Goal: Task Accomplishment & Management: Complete application form

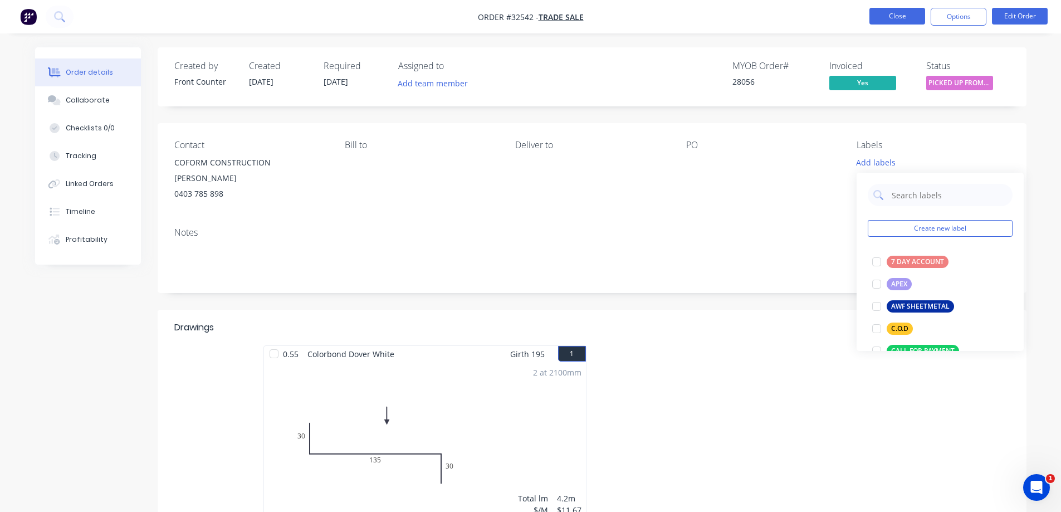
click at [893, 16] on button "Close" at bounding box center [897, 16] width 56 height 17
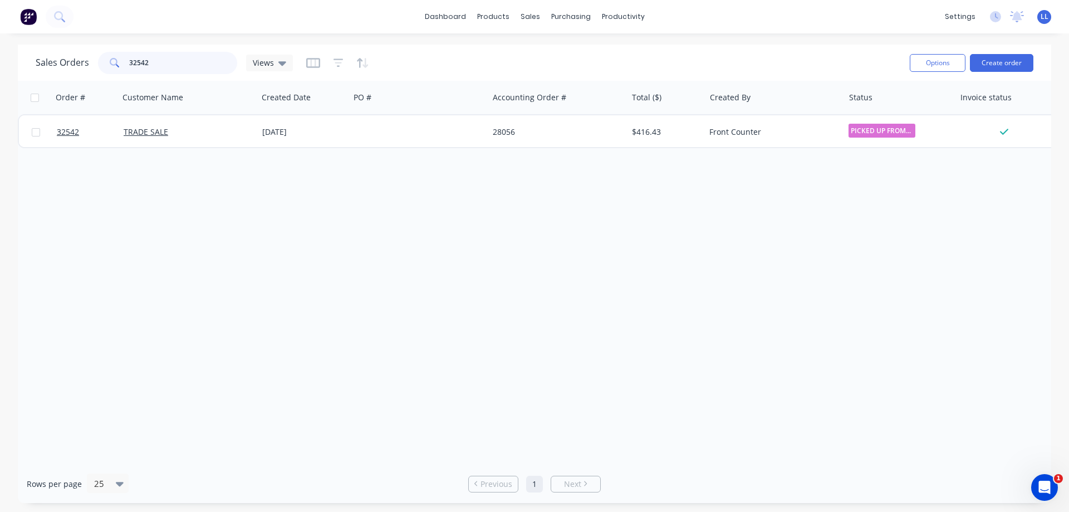
click at [156, 57] on input "32542" at bounding box center [183, 63] width 109 height 22
type input "3"
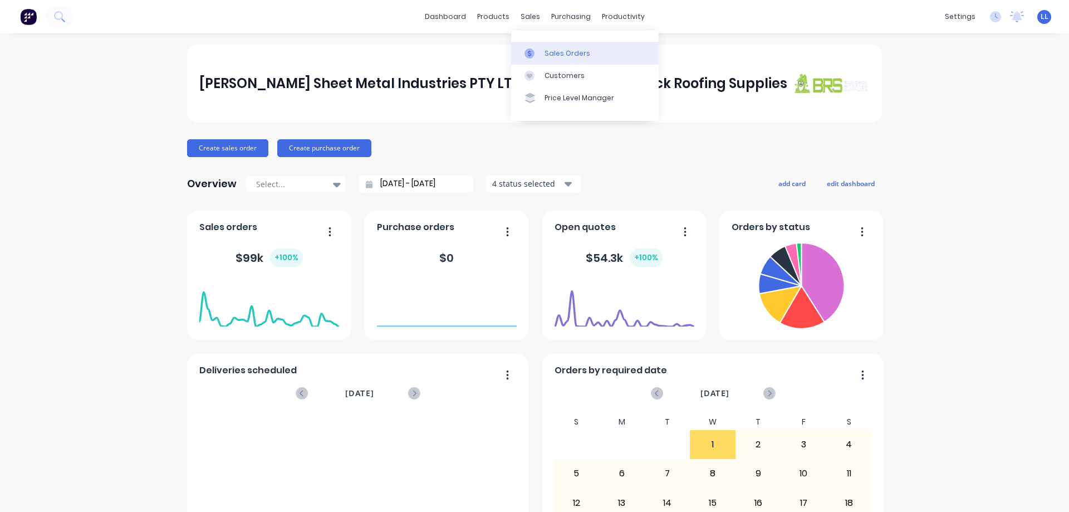
click at [566, 48] on div "Sales Orders" at bounding box center [568, 53] width 46 height 10
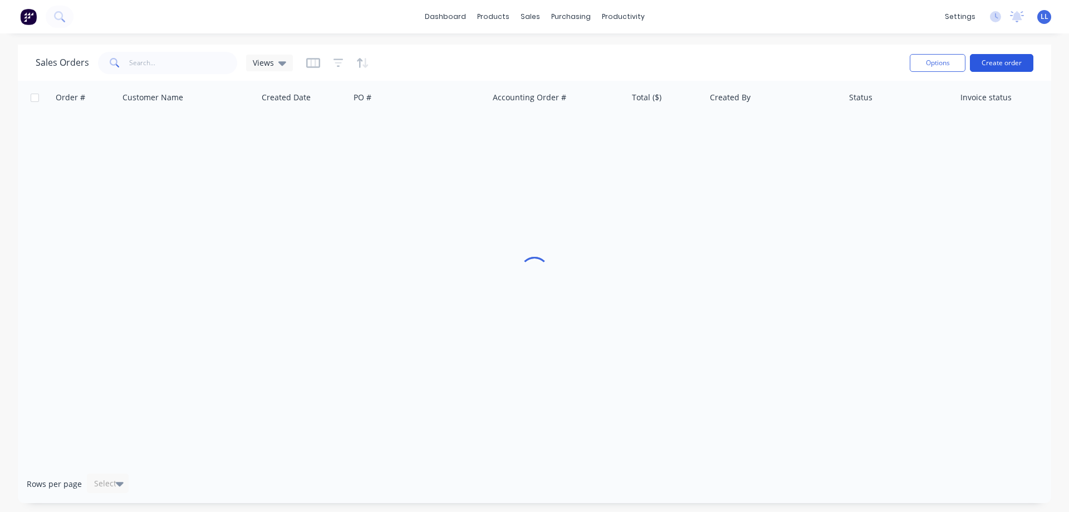
click at [981, 60] on button "Create order" at bounding box center [1001, 63] width 63 height 18
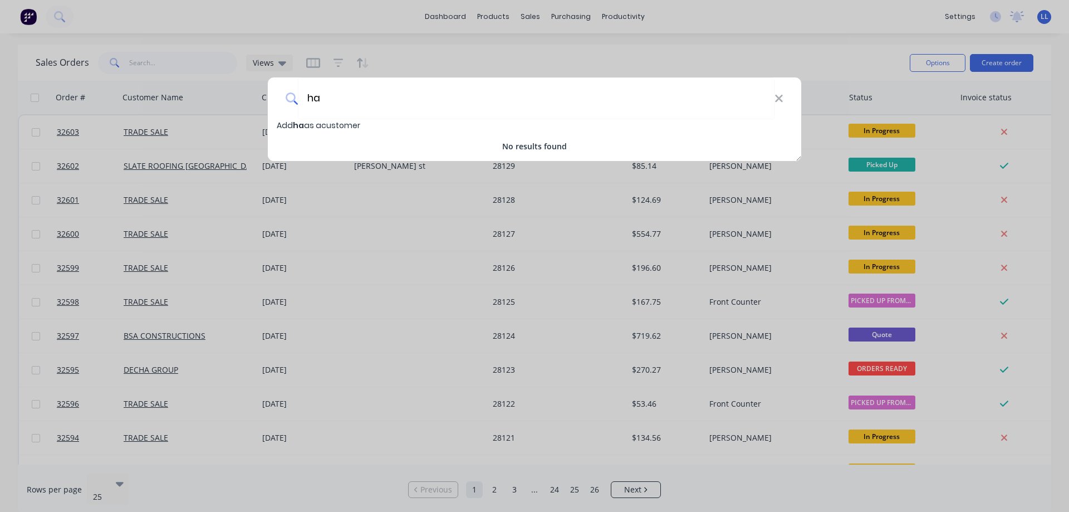
type input "h"
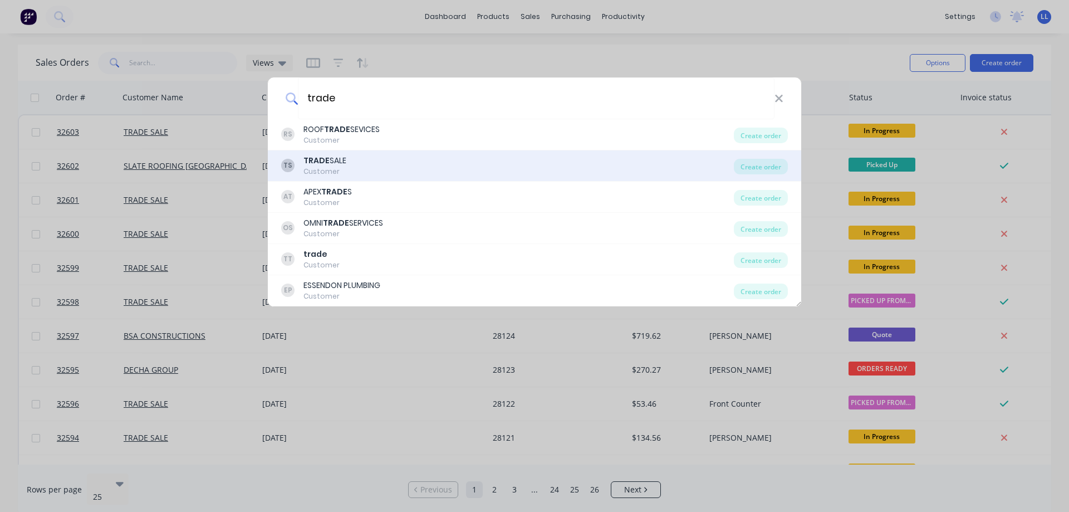
type input "trade"
click at [488, 163] on div "TS TRADE SALE Customer" at bounding box center [507, 166] width 453 height 22
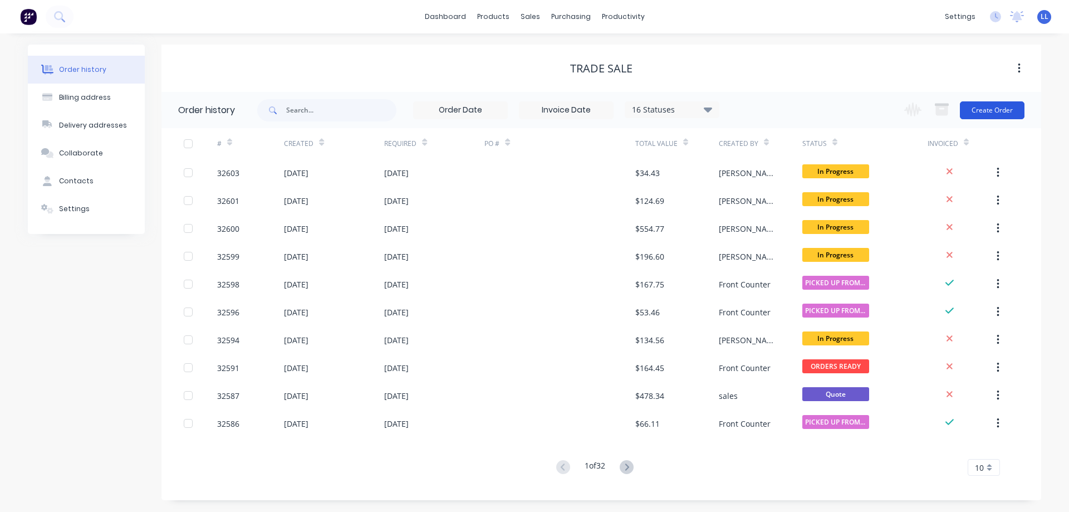
click at [971, 110] on button "Create Order" at bounding box center [992, 110] width 65 height 18
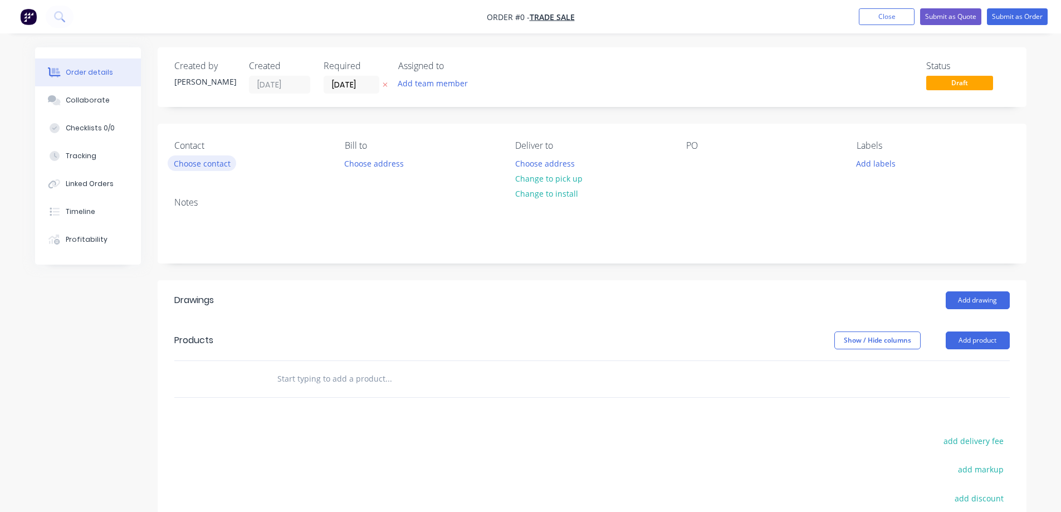
click at [228, 161] on button "Choose contact" at bounding box center [202, 162] width 68 height 15
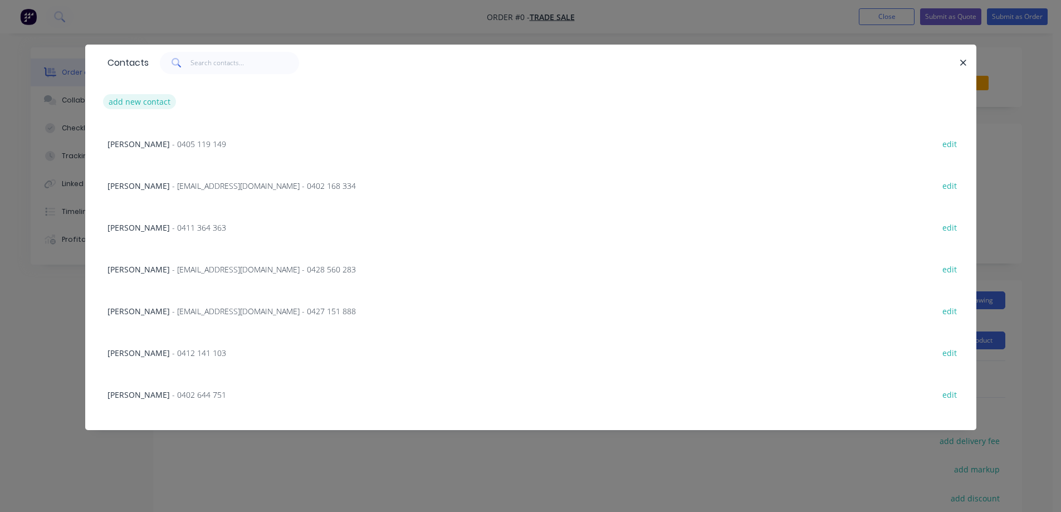
click at [140, 102] on button "add new contact" at bounding box center [139, 101] width 73 height 15
select select "AU"
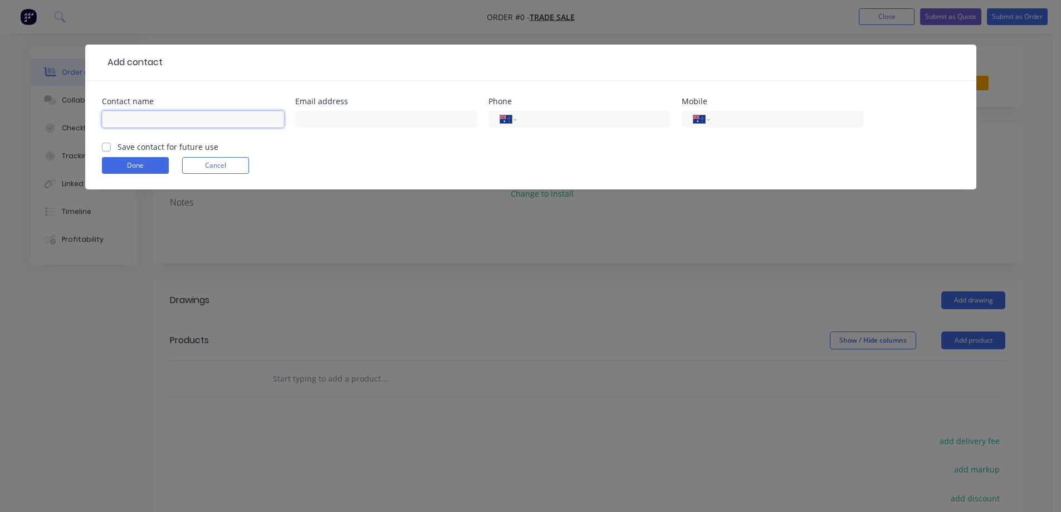
paste input "[PERSON_NAME] <[PERSON_NAME][EMAIL_ADDRESS][DOMAIN_NAME]>"
drag, startPoint x: 234, startPoint y: 121, endPoint x: 158, endPoint y: 121, distance: 75.7
click at [158, 121] on input "[PERSON_NAME] <[PERSON_NAME][EMAIL_ADDRESS][DOMAIN_NAME]>" at bounding box center [193, 119] width 182 height 17
type input "[PERSON_NAME] <>"
paste input "[PERSON_NAME][EMAIL_ADDRESS][DOMAIN_NAME]"
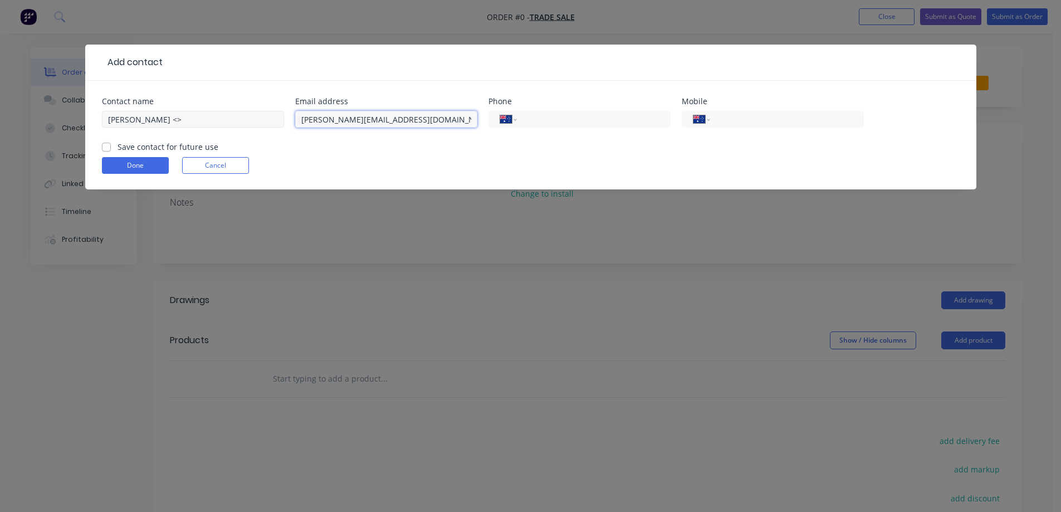
type input "[PERSON_NAME][EMAIL_ADDRESS][DOMAIN_NAME]"
click at [174, 117] on input "[PERSON_NAME] <>" at bounding box center [193, 119] width 182 height 17
type input "[PERSON_NAME]"
click at [772, 116] on input "tel" at bounding box center [785, 119] width 134 height 13
paste input "0423 569 243"
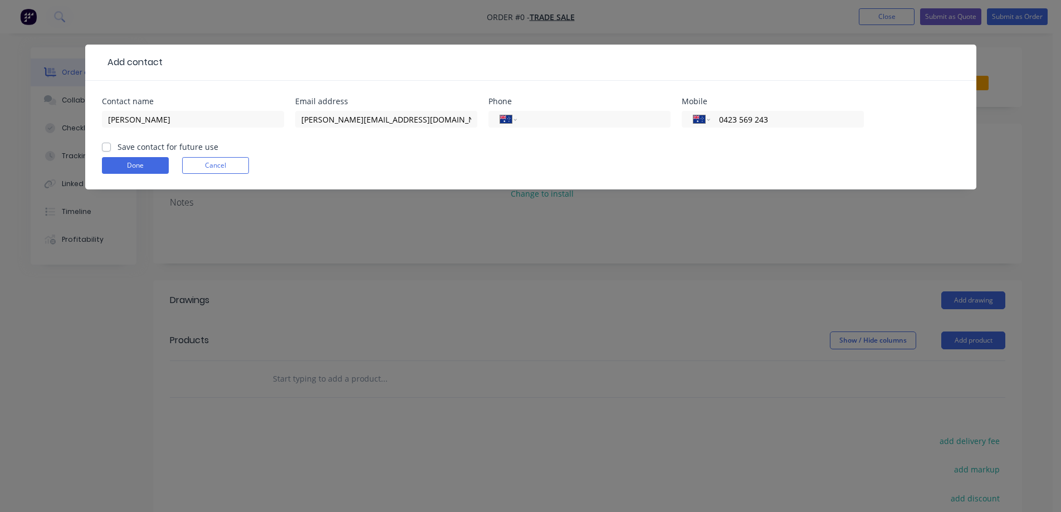
type input "0423 569 243"
click at [117, 146] on label "Save contact for future use" at bounding box center [167, 147] width 101 height 12
click at [104, 146] on input "Save contact for future use" at bounding box center [106, 146] width 9 height 11
checkbox input "true"
click at [126, 159] on button "Done" at bounding box center [135, 165] width 67 height 17
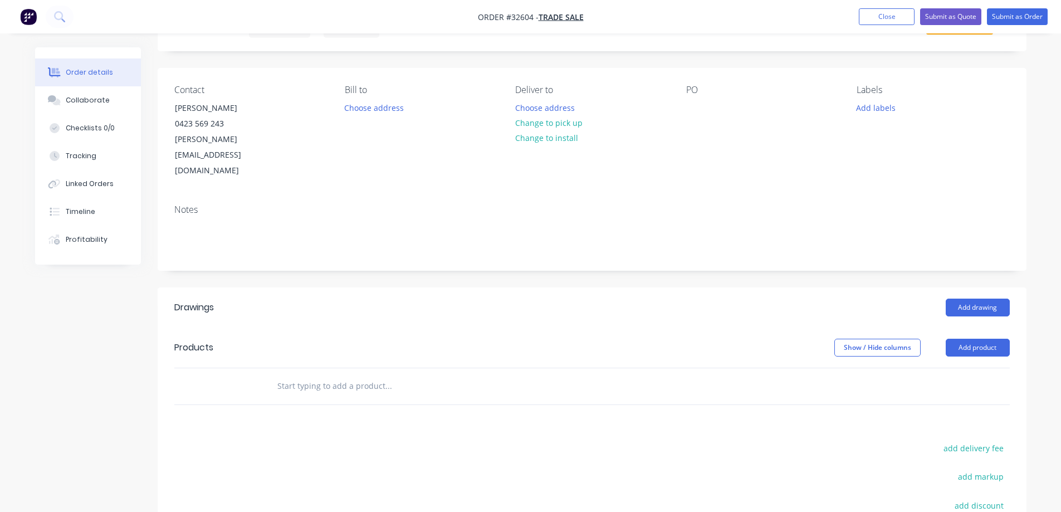
scroll to position [167, 0]
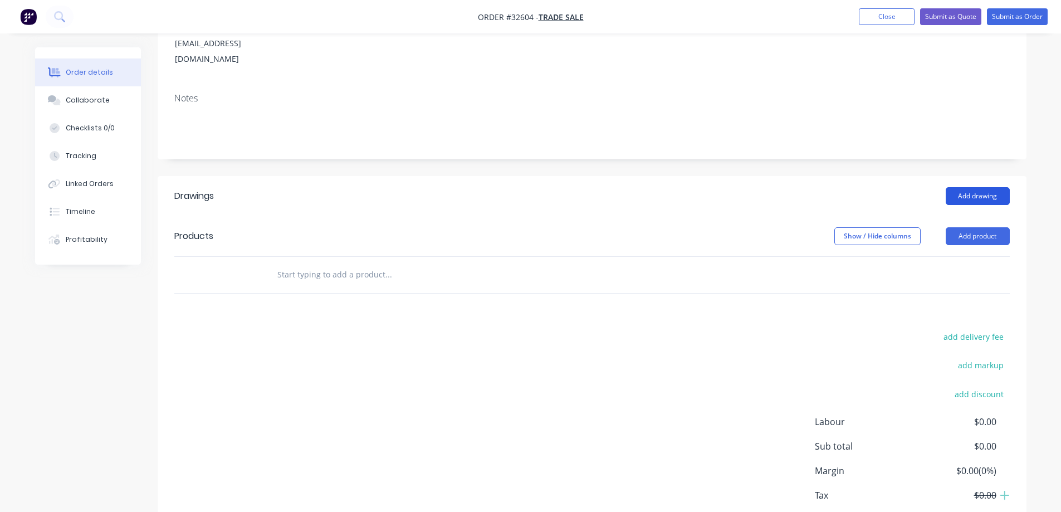
click at [958, 187] on button "Add drawing" at bounding box center [977, 196] width 64 height 18
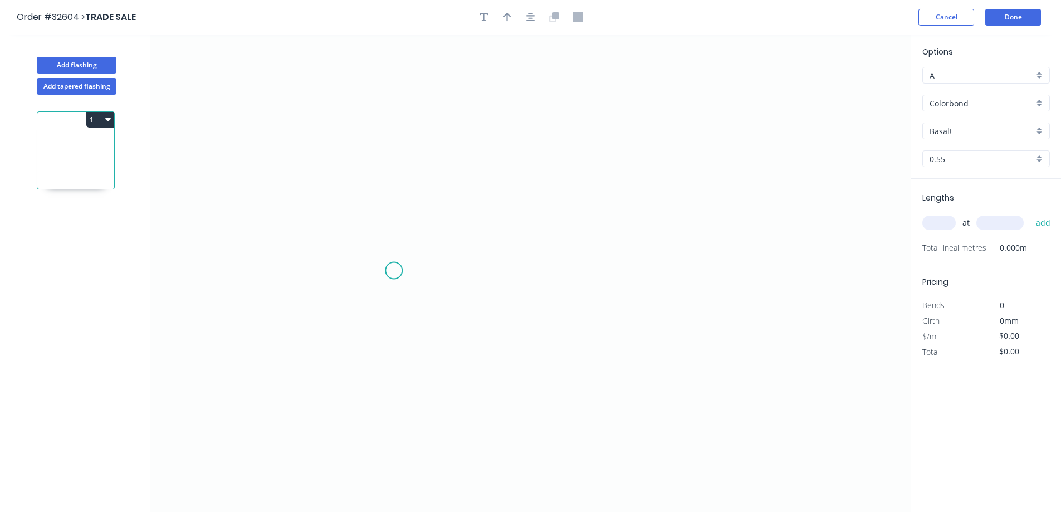
click at [394, 271] on icon "0" at bounding box center [530, 273] width 760 height 477
click at [400, 142] on icon "0" at bounding box center [530, 273] width 760 height 477
click at [579, 140] on icon "0 ?" at bounding box center [530, 273] width 760 height 477
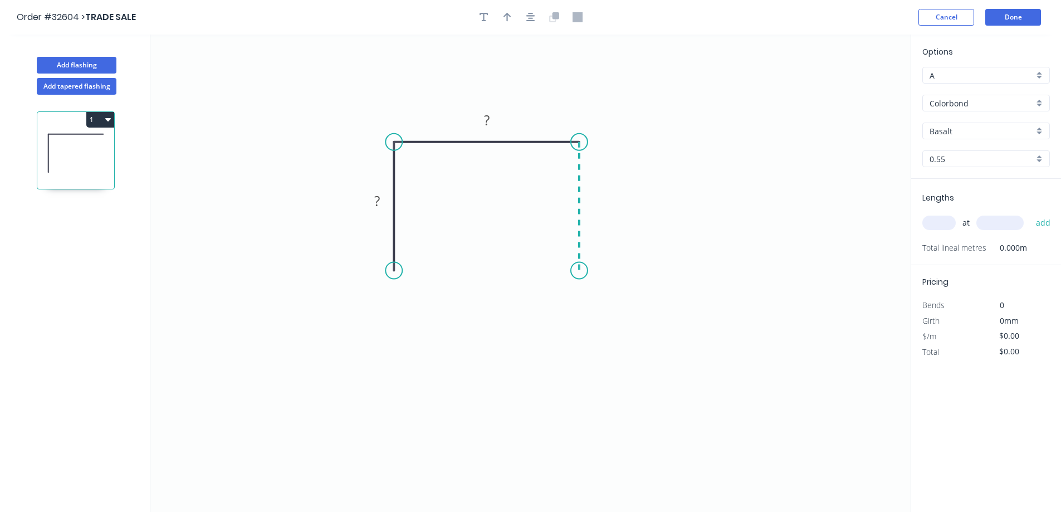
click at [577, 271] on icon "0 ? ?" at bounding box center [530, 273] width 760 height 477
click at [391, 197] on rect at bounding box center [377, 200] width 36 height 23
drag, startPoint x: 379, startPoint y: 204, endPoint x: 420, endPoint y: 204, distance: 41.2
click at [381, 204] on rect at bounding box center [375, 203] width 22 height 16
type input "$9.56"
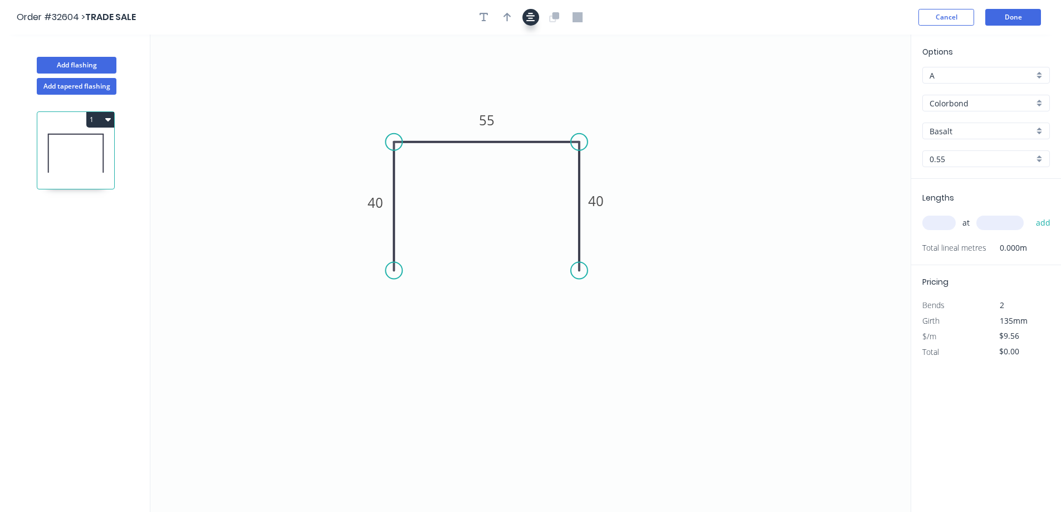
click at [529, 19] on icon "button" at bounding box center [530, 17] width 9 height 10
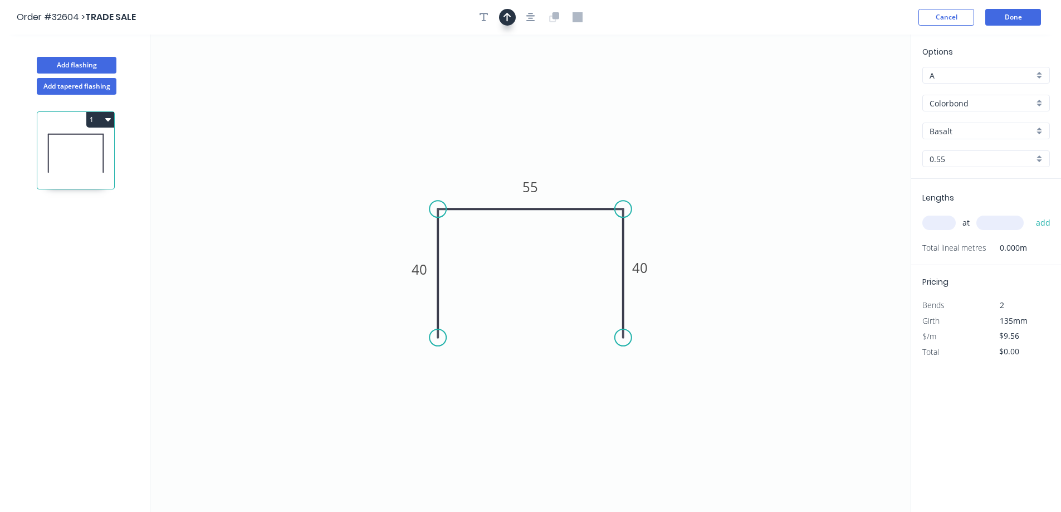
click at [502, 13] on button "button" at bounding box center [507, 17] width 17 height 17
drag, startPoint x: 855, startPoint y: 86, endPoint x: 590, endPoint y: 174, distance: 279.1
click at [590, 174] on icon at bounding box center [591, 159] width 10 height 36
click at [1044, 134] on div "Basalt" at bounding box center [986, 130] width 128 height 17
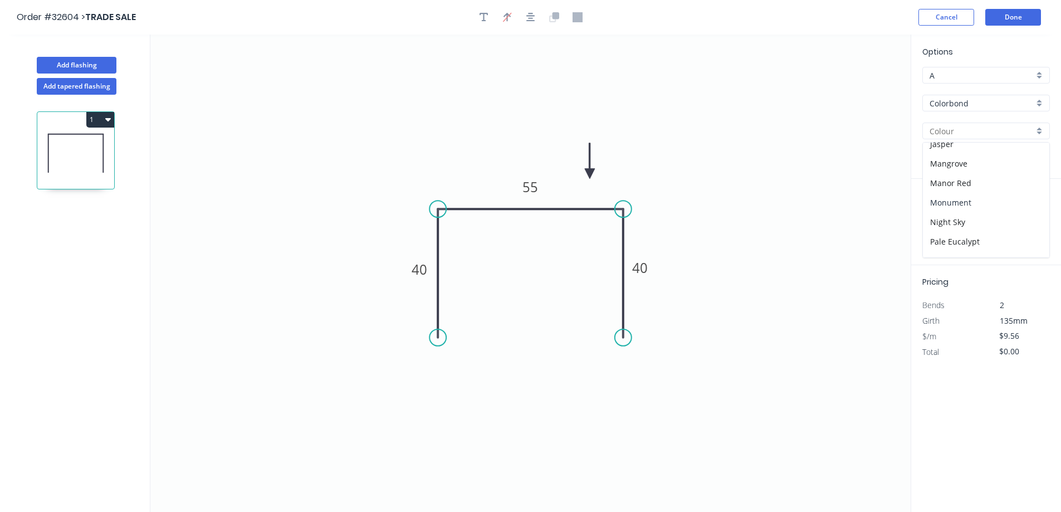
click at [989, 205] on div "Monument" at bounding box center [986, 202] width 126 height 19
type input "Monument"
drag, startPoint x: 949, startPoint y: 225, endPoint x: 858, endPoint y: 234, distance: 91.3
click at [948, 225] on input "text" at bounding box center [938, 222] width 33 height 14
type input "1"
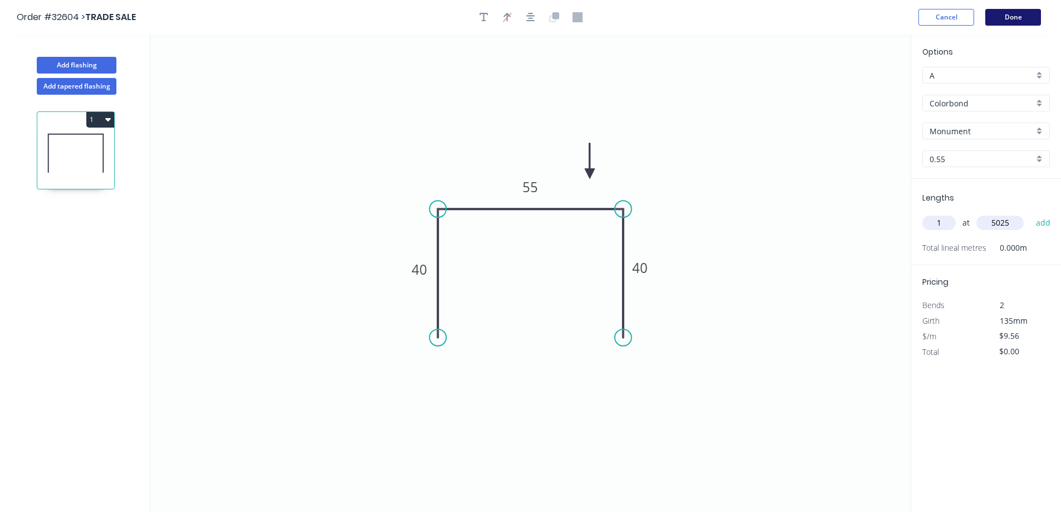
type input "5025"
click at [1013, 21] on button "Done" at bounding box center [1013, 17] width 56 height 17
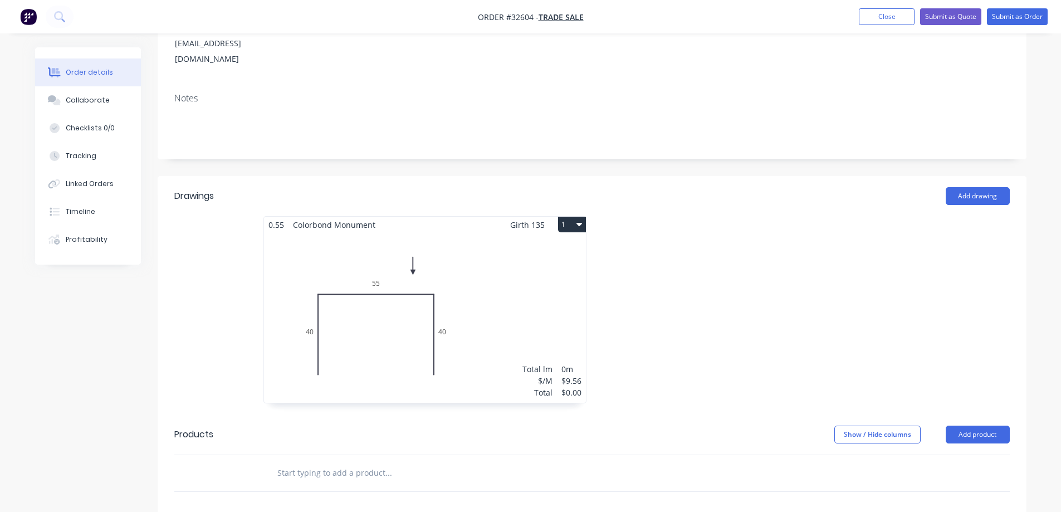
click at [573, 268] on div "Total lm $/M Total 0m $9.56 $0.00" at bounding box center [425, 318] width 322 height 170
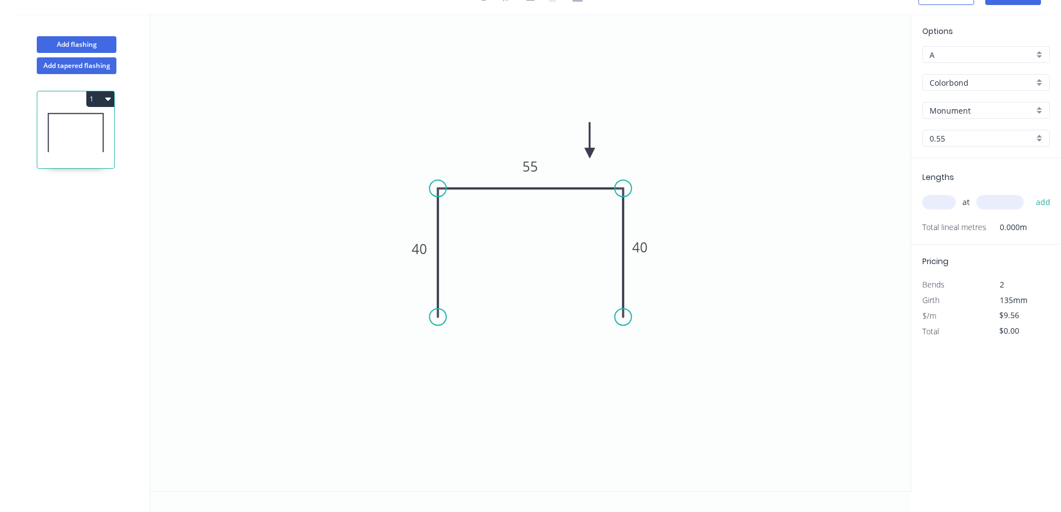
scroll to position [21, 0]
click at [942, 202] on input "text" at bounding box center [938, 202] width 33 height 14
type input "1"
type input "5025"
click at [1038, 202] on button "add" at bounding box center [1043, 202] width 26 height 19
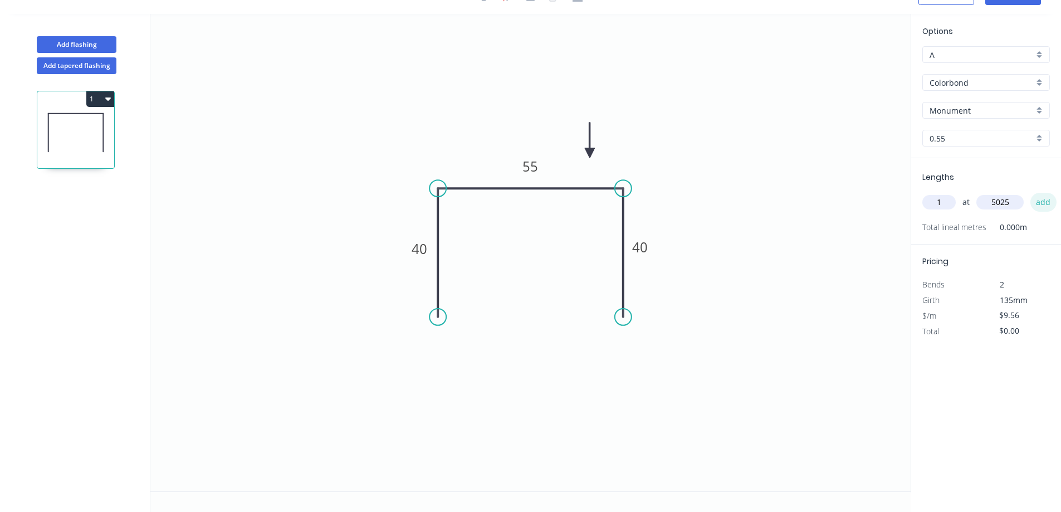
type input "$48.04"
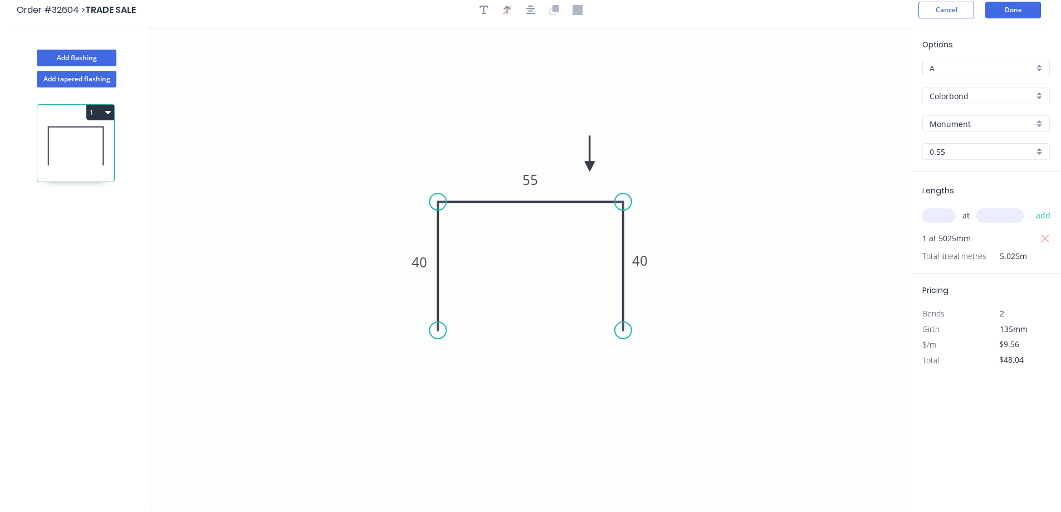
scroll to position [0, 0]
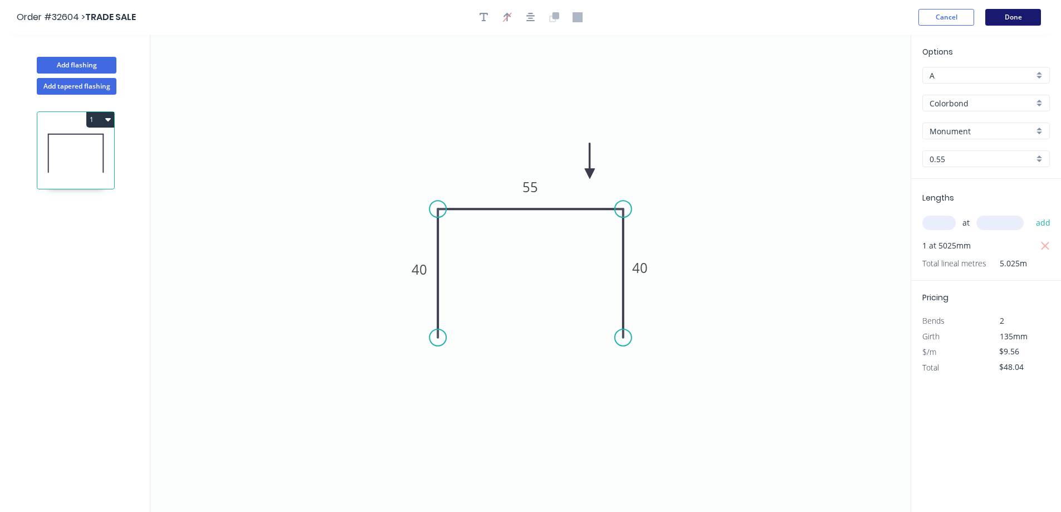
click at [1017, 19] on button "Done" at bounding box center [1013, 17] width 56 height 17
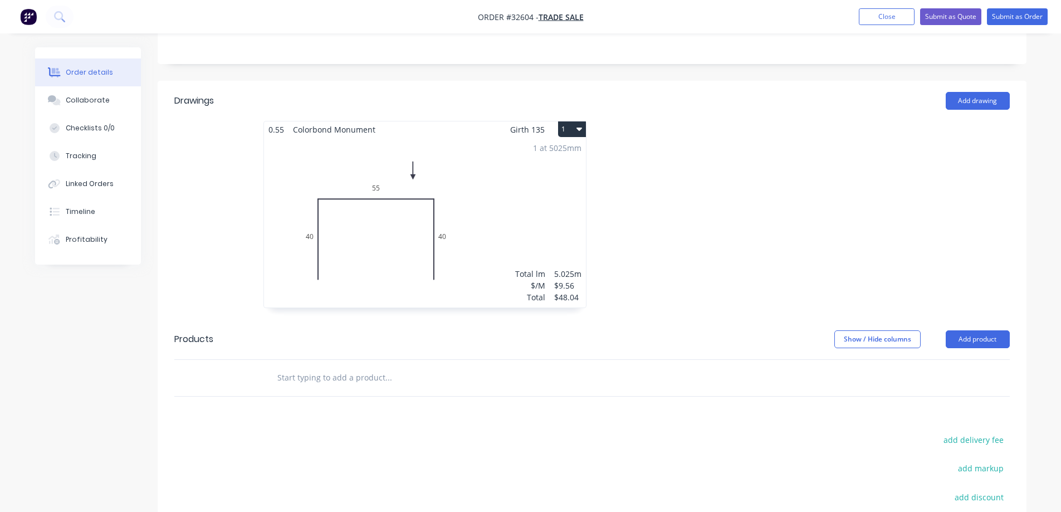
scroll to position [400, 0]
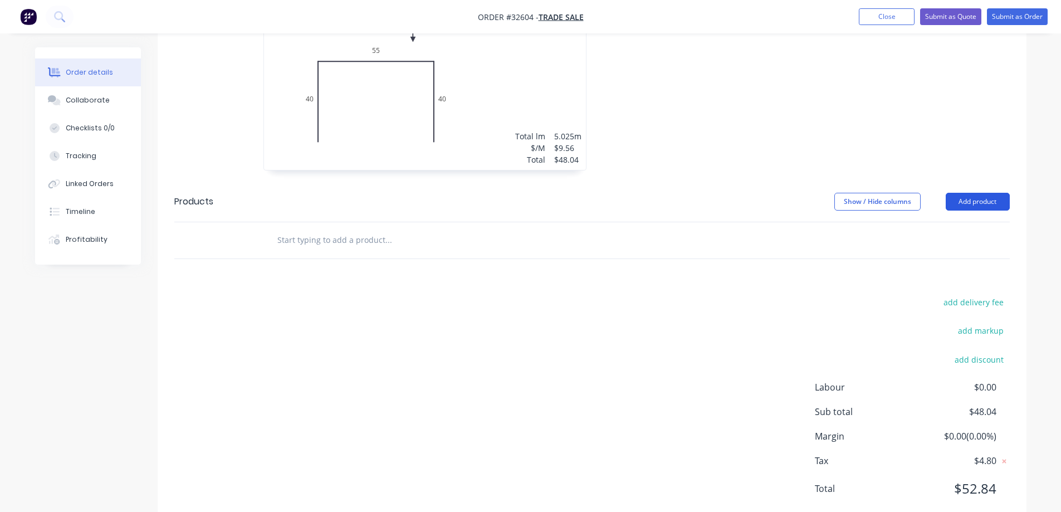
click at [959, 193] on button "Add product" at bounding box center [977, 202] width 64 height 18
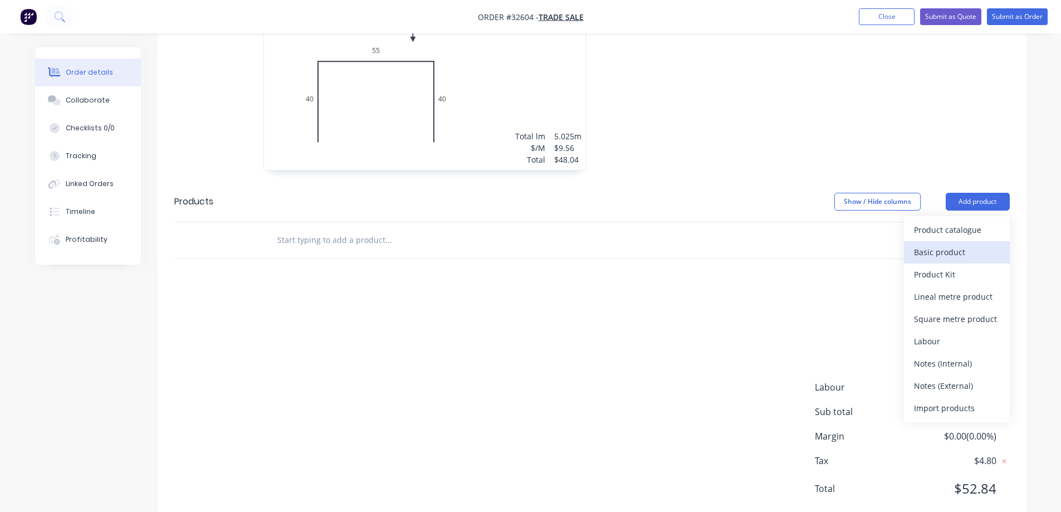
click at [966, 244] on div "Basic product" at bounding box center [957, 252] width 86 height 16
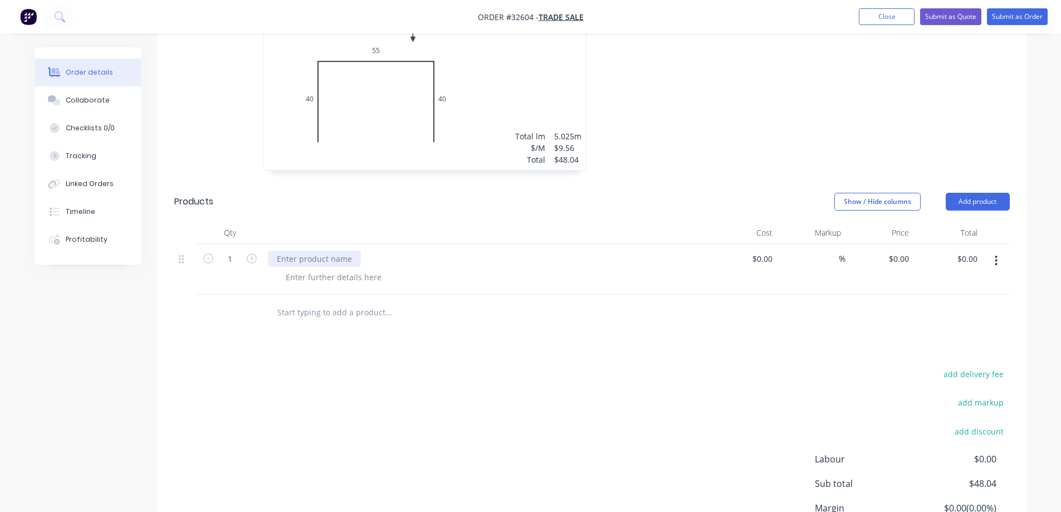
click at [330, 251] on div at bounding box center [314, 259] width 93 height 16
click at [772, 251] on input at bounding box center [770, 259] width 13 height 16
type input "$12.50"
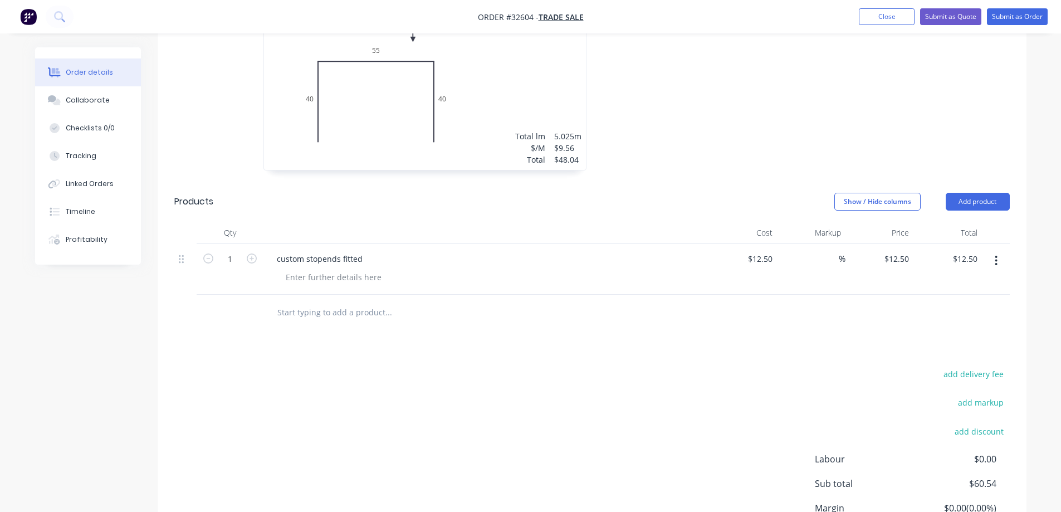
click at [689, 309] on div "Drawings Add drawing 0.55 Colorbond Monument Girth 135 1 0 40 55 40 0 40 55 40 …" at bounding box center [592, 270] width 869 height 655
click at [248, 253] on icon "button" at bounding box center [252, 258] width 10 height 10
type input "2"
type input "$25.00"
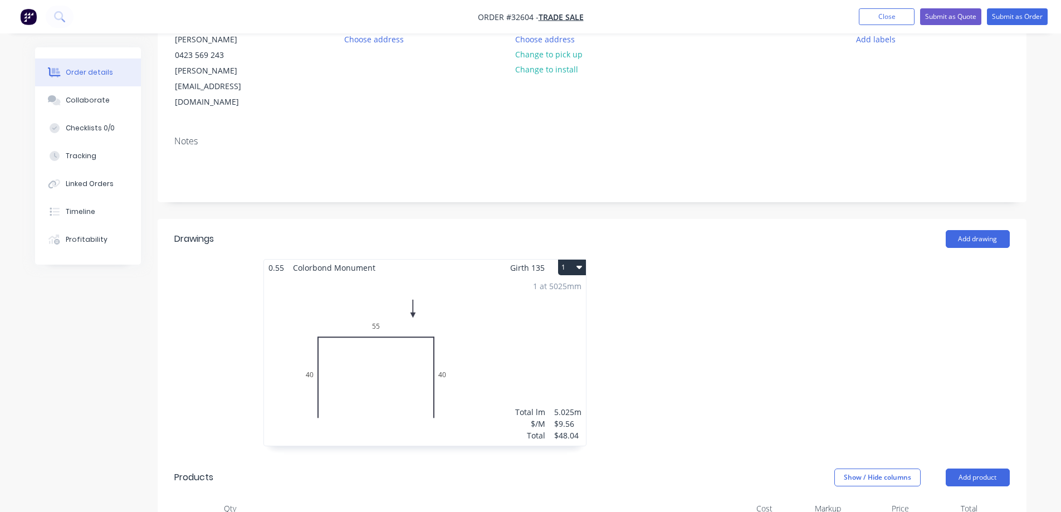
scroll to position [26, 0]
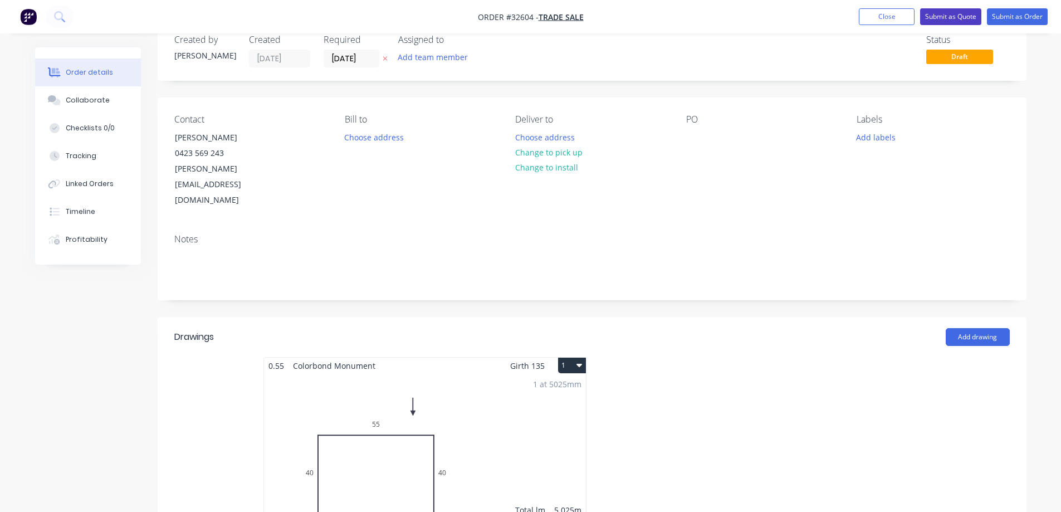
click at [956, 15] on button "Submit as Quote" at bounding box center [950, 16] width 61 height 17
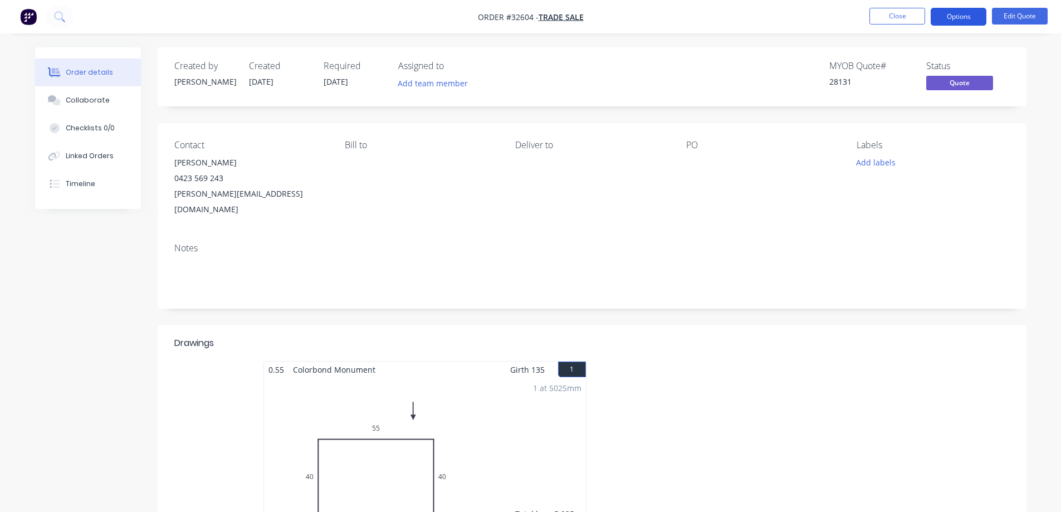
click at [950, 17] on button "Options" at bounding box center [958, 17] width 56 height 18
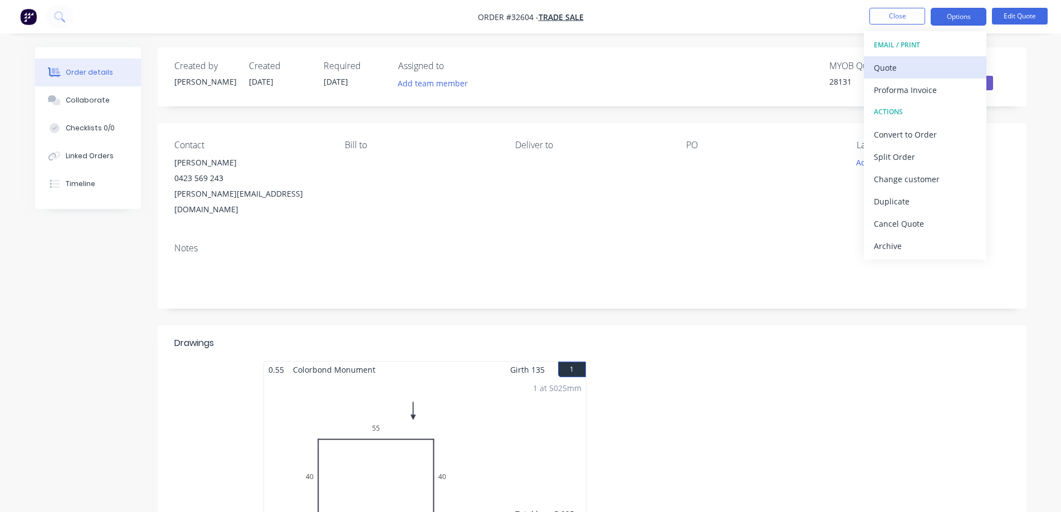
click at [893, 70] on div "Quote" at bounding box center [925, 68] width 102 height 16
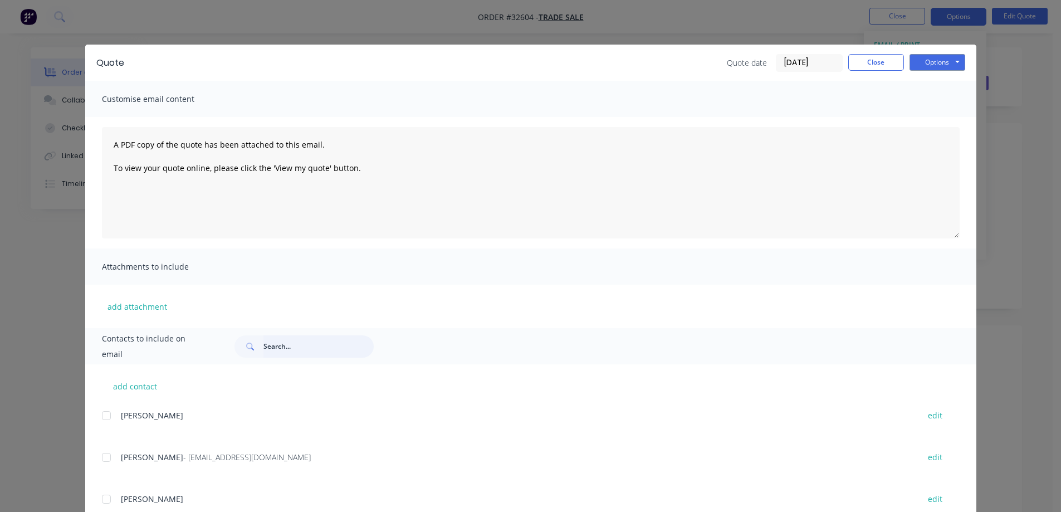
click at [293, 350] on input "text" at bounding box center [318, 346] width 110 height 22
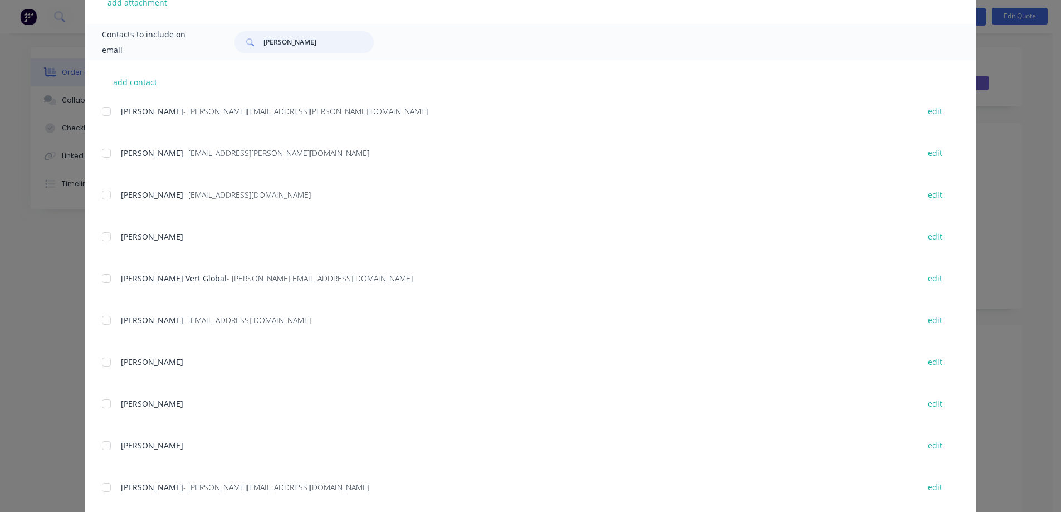
scroll to position [329, 0]
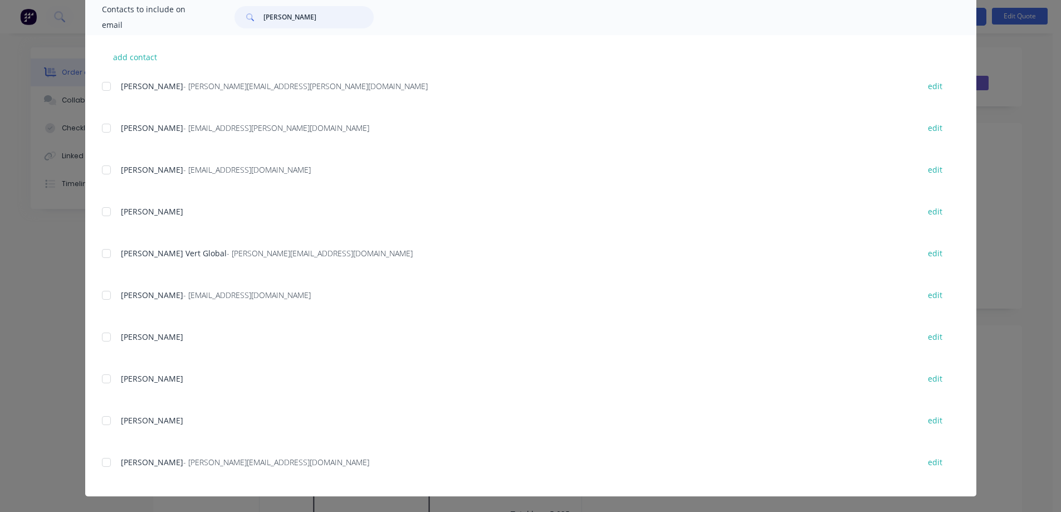
click at [100, 462] on div at bounding box center [106, 462] width 22 height 22
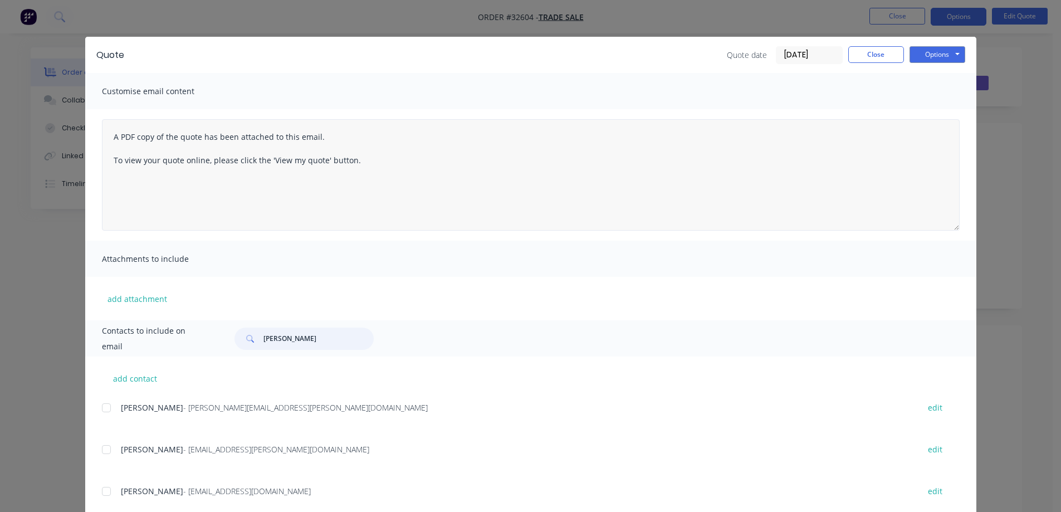
scroll to position [0, 0]
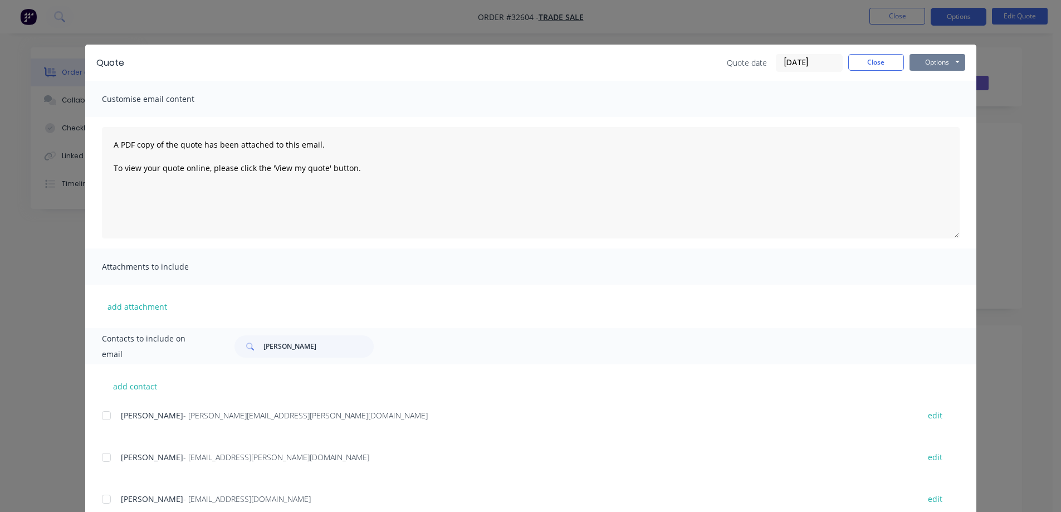
click at [927, 65] on button "Options" at bounding box center [937, 62] width 56 height 17
click at [939, 121] on button "Email" at bounding box center [944, 119] width 71 height 18
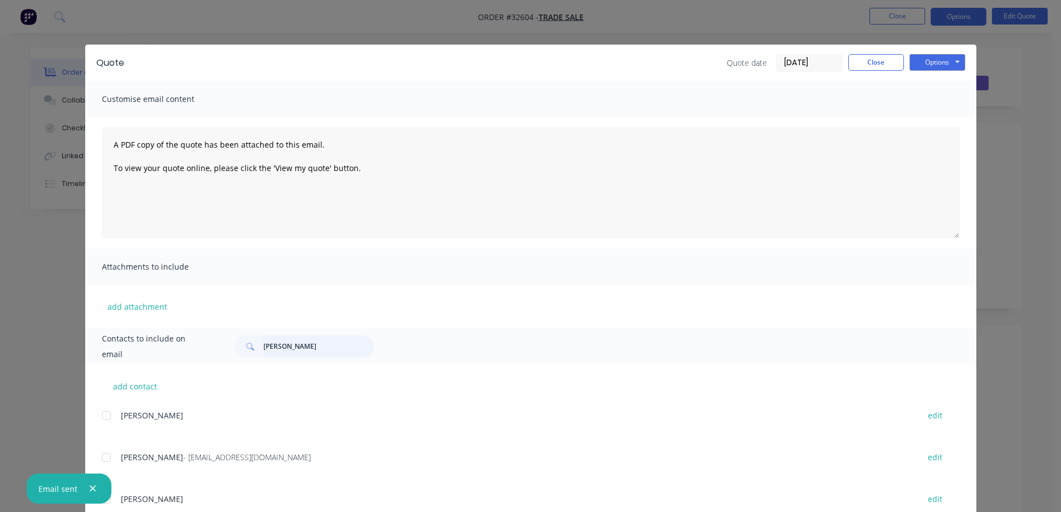
click at [299, 352] on input "[PERSON_NAME]" at bounding box center [318, 346] width 110 height 22
type input "a"
click at [891, 64] on button "Close" at bounding box center [876, 62] width 56 height 17
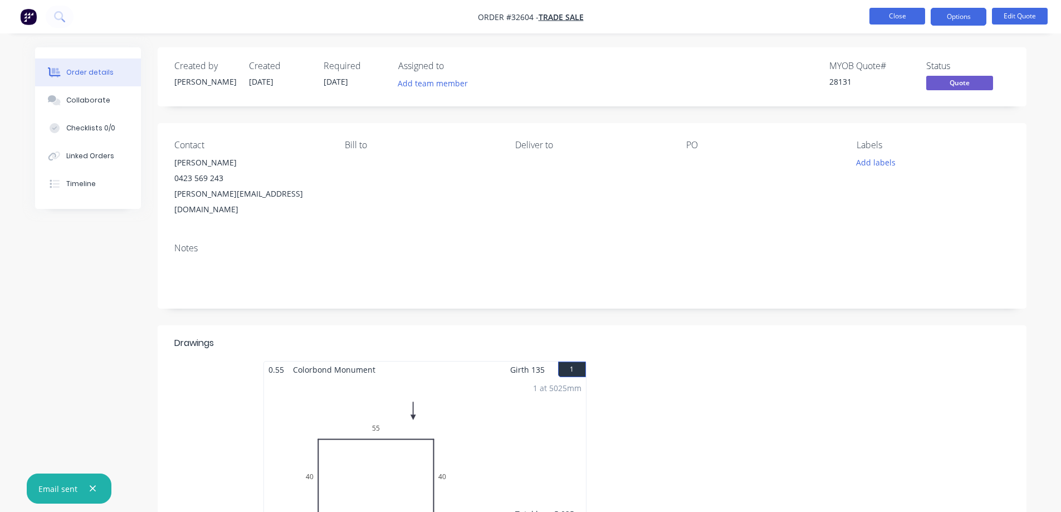
click at [904, 23] on button "Close" at bounding box center [897, 16] width 56 height 17
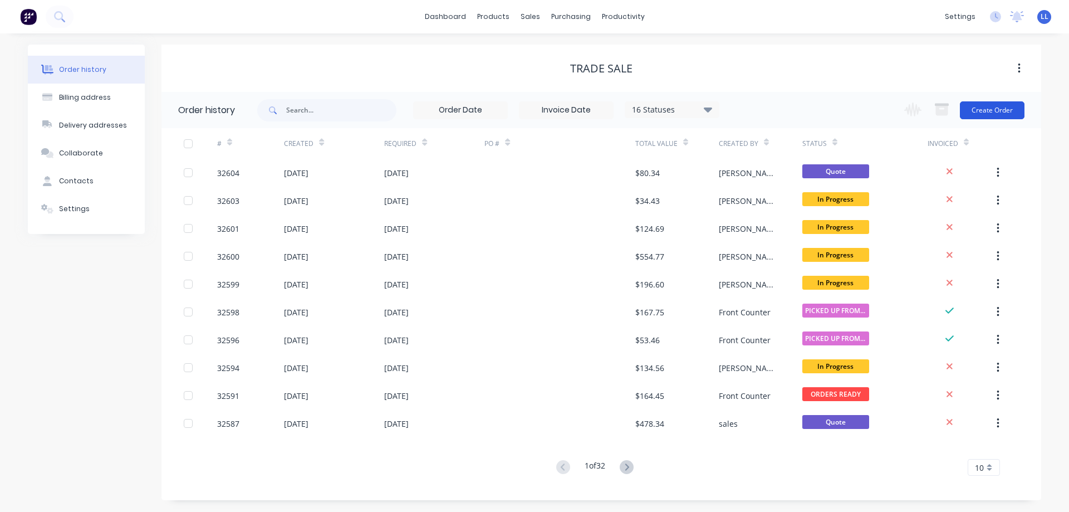
click at [993, 107] on button "Create Order" at bounding box center [992, 110] width 65 height 18
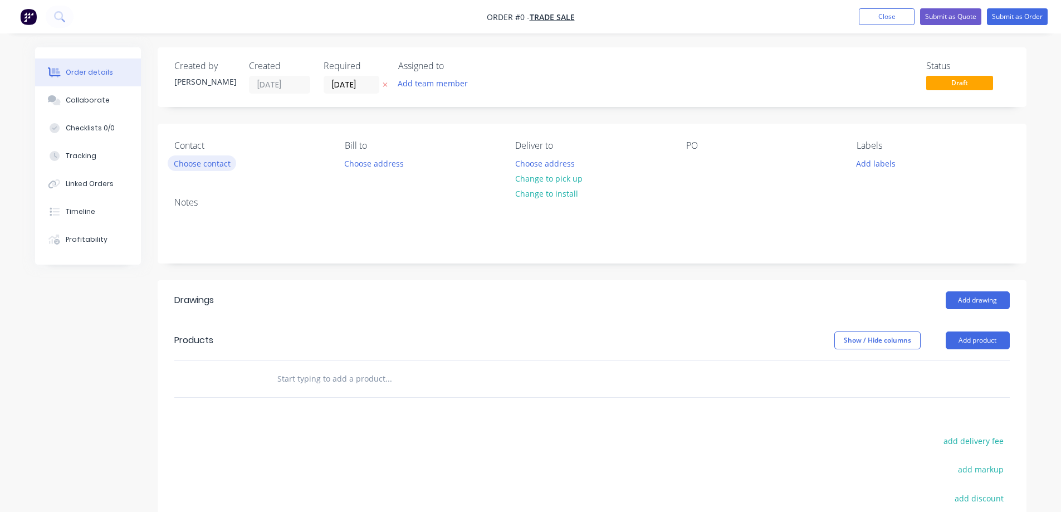
click at [220, 165] on button "Choose contact" at bounding box center [202, 162] width 68 height 15
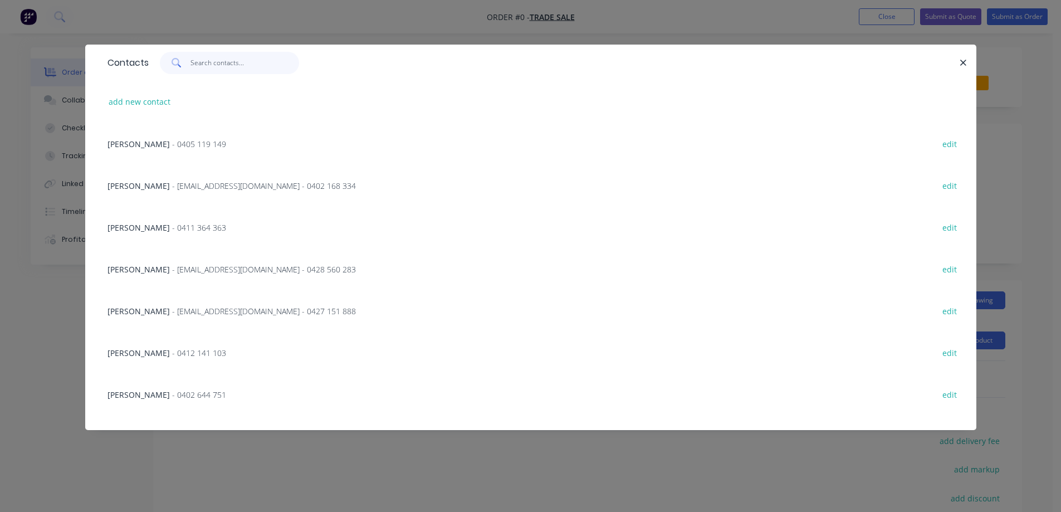
click at [217, 67] on input "text" at bounding box center [244, 63] width 109 height 22
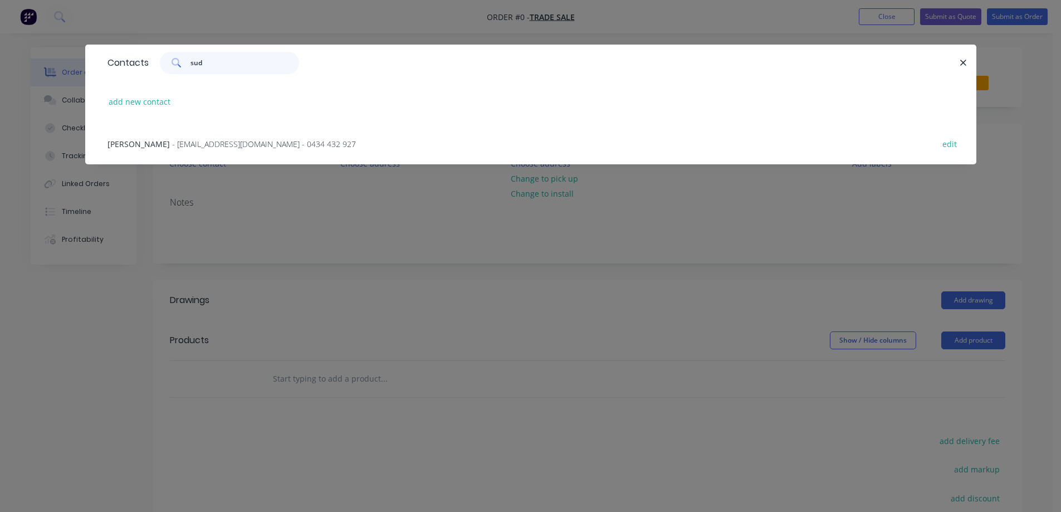
type input "sud"
click at [231, 144] on span "- [EMAIL_ADDRESS][DOMAIN_NAME] - 0434 432 927" at bounding box center [264, 144] width 184 height 11
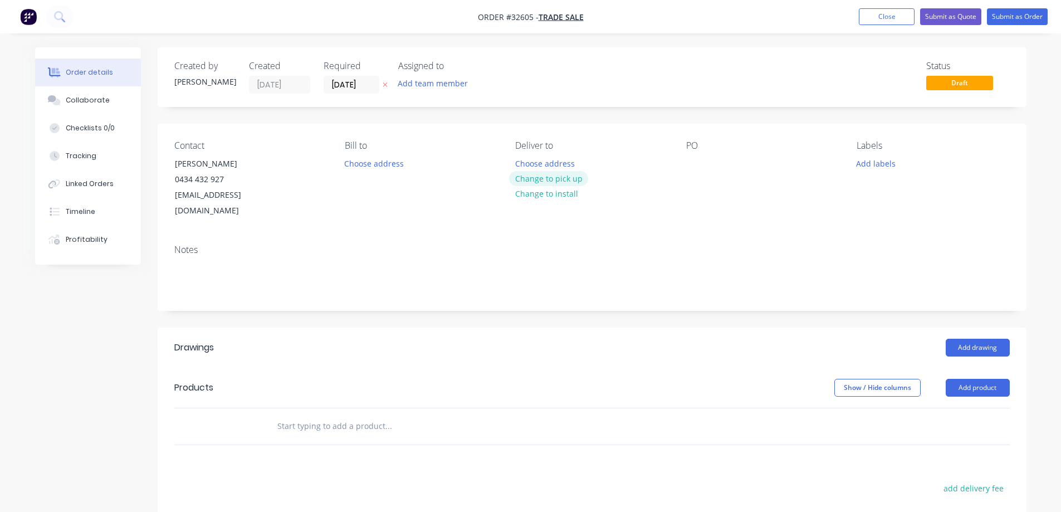
click at [562, 180] on button "Change to pick up" at bounding box center [548, 178] width 79 height 15
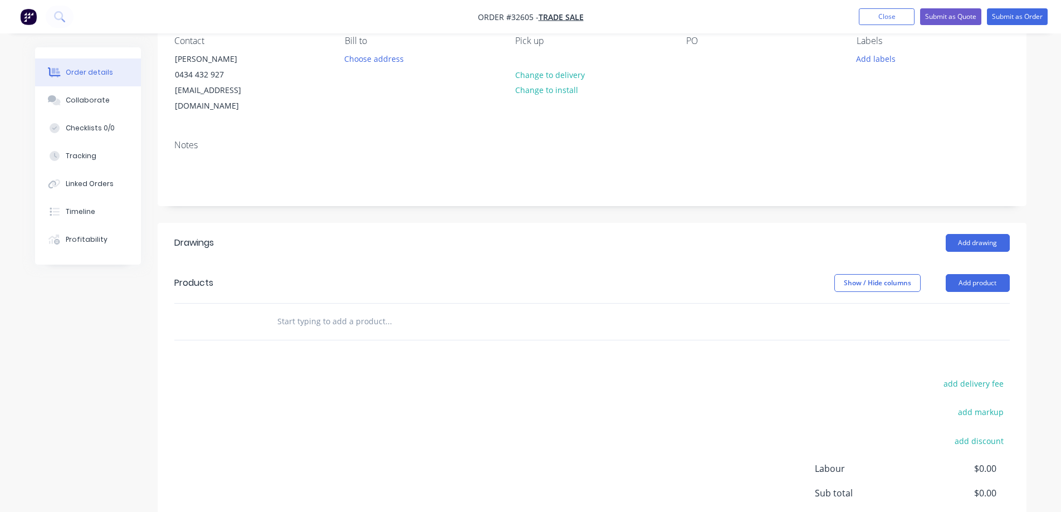
scroll to position [202, 0]
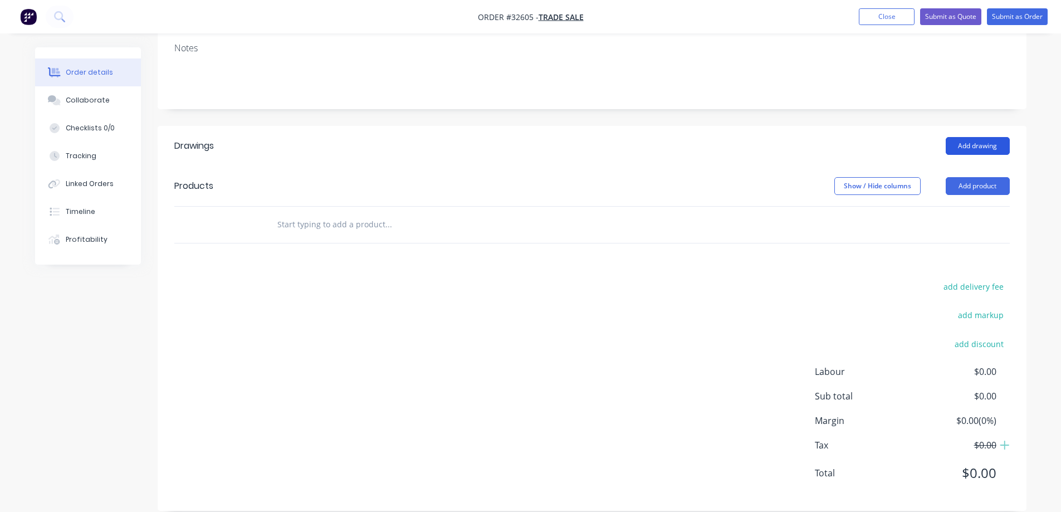
click at [963, 137] on button "Add drawing" at bounding box center [977, 146] width 64 height 18
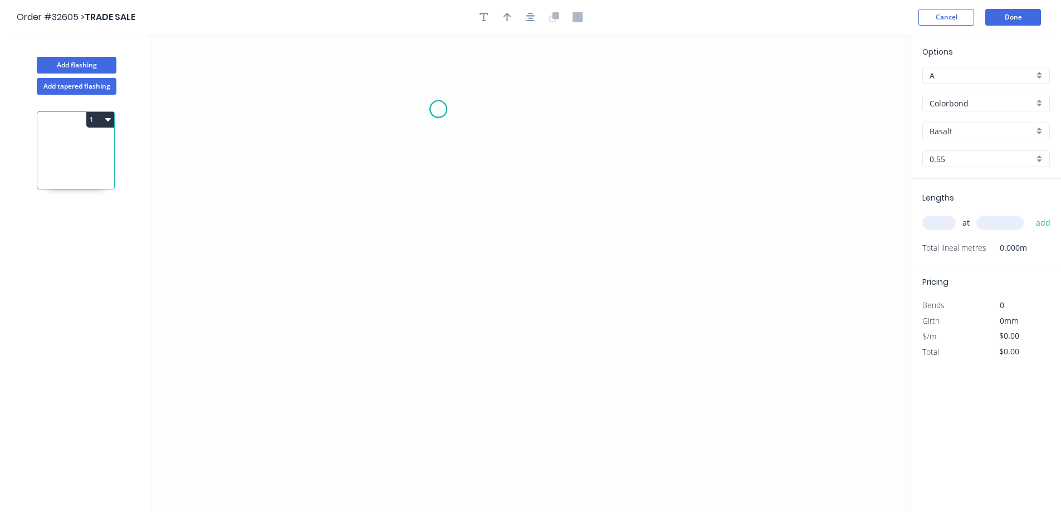
click at [438, 109] on icon "0" at bounding box center [530, 273] width 760 height 477
click at [436, 218] on icon "0" at bounding box center [530, 273] width 760 height 477
click at [627, 216] on icon "0 ?" at bounding box center [530, 273] width 760 height 477
click at [630, 350] on icon "0 ? ?" at bounding box center [530, 273] width 760 height 477
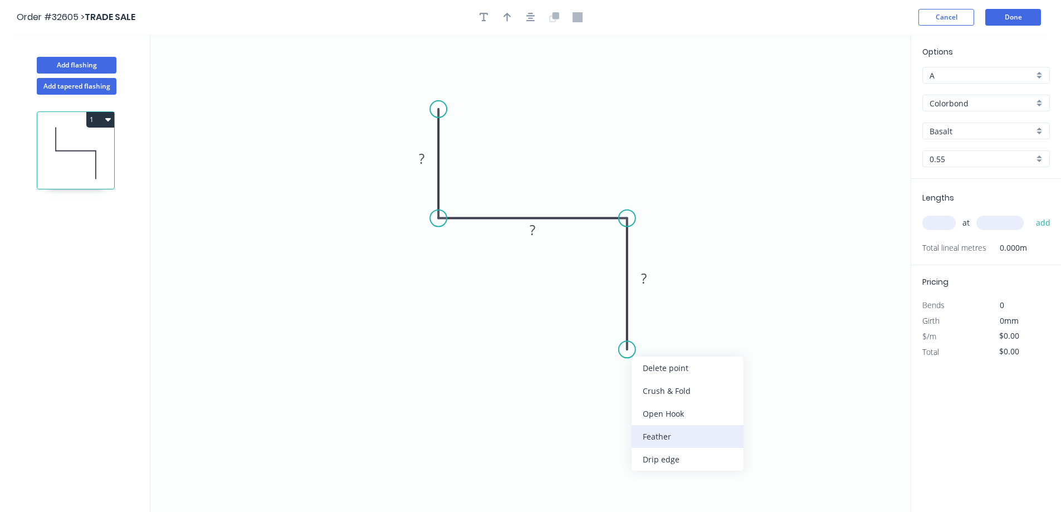
click at [658, 434] on div "Feather" at bounding box center [687, 436] width 112 height 23
click at [428, 158] on rect at bounding box center [421, 159] width 22 height 16
type input "$16.67"
drag, startPoint x: 533, startPoint y: 23, endPoint x: 517, endPoint y: 21, distance: 15.7
click at [531, 23] on button "button" at bounding box center [530, 17] width 17 height 17
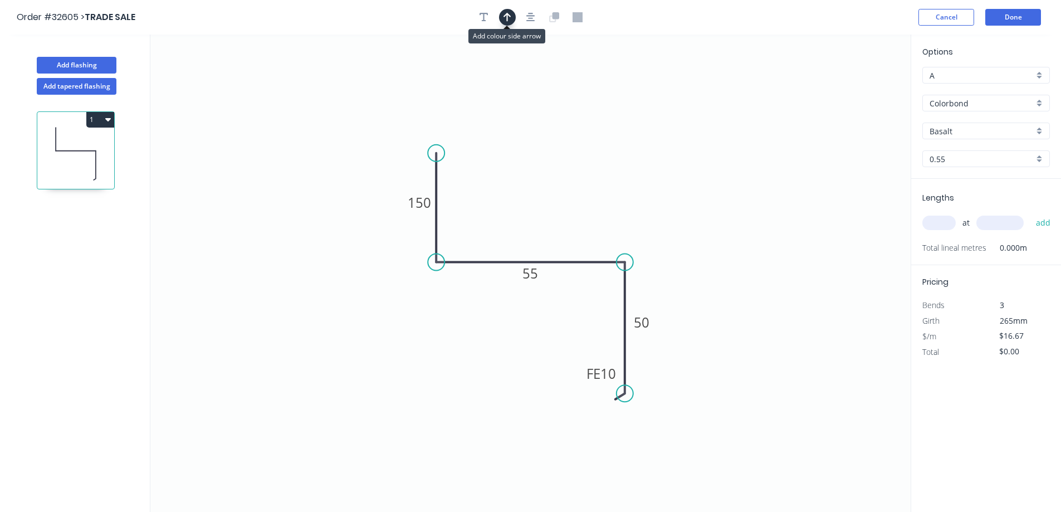
click at [508, 21] on icon "button" at bounding box center [507, 17] width 8 height 10
drag, startPoint x: 854, startPoint y: 89, endPoint x: 570, endPoint y: 218, distance: 312.5
click at [570, 218] on icon at bounding box center [570, 206] width 10 height 36
click at [1035, 131] on div "Basalt" at bounding box center [986, 130] width 128 height 17
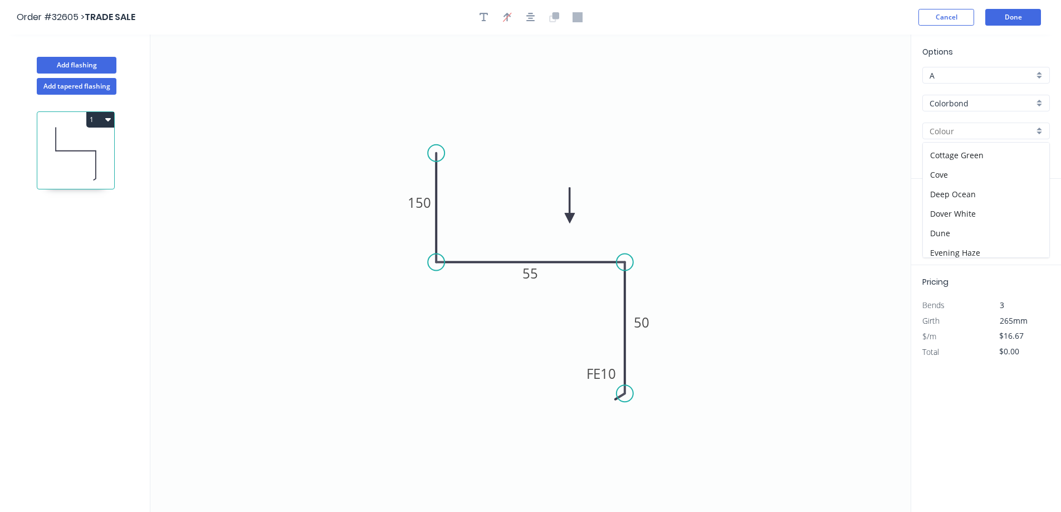
scroll to position [278, 0]
click at [982, 167] on div "Night Sky" at bounding box center [986, 165] width 126 height 19
type input "Night Sky"
click at [942, 224] on input "text" at bounding box center [938, 222] width 33 height 14
type input "3"
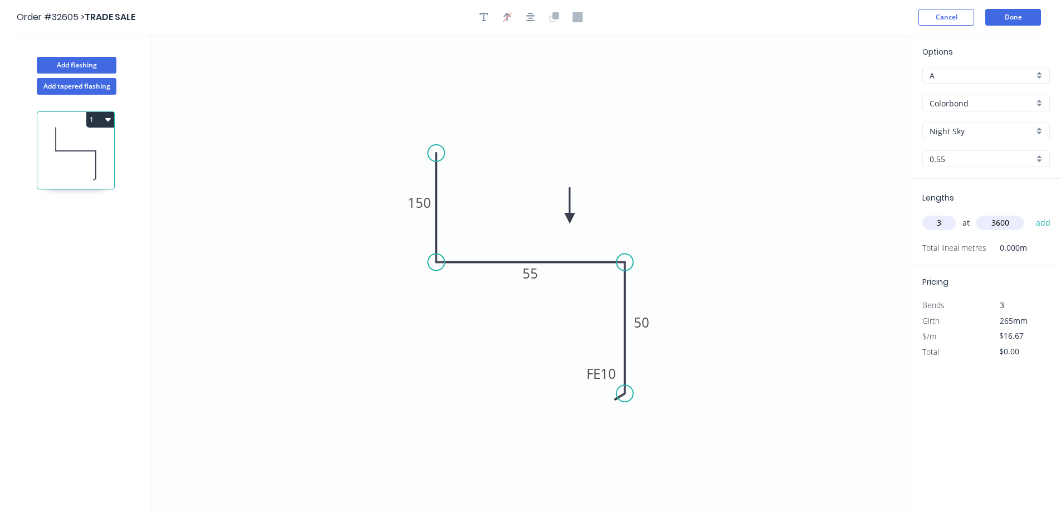
type input "3600"
click at [1030, 213] on button "add" at bounding box center [1043, 222] width 26 height 19
type input "$180.04"
click at [1009, 23] on button "Done" at bounding box center [1013, 17] width 56 height 17
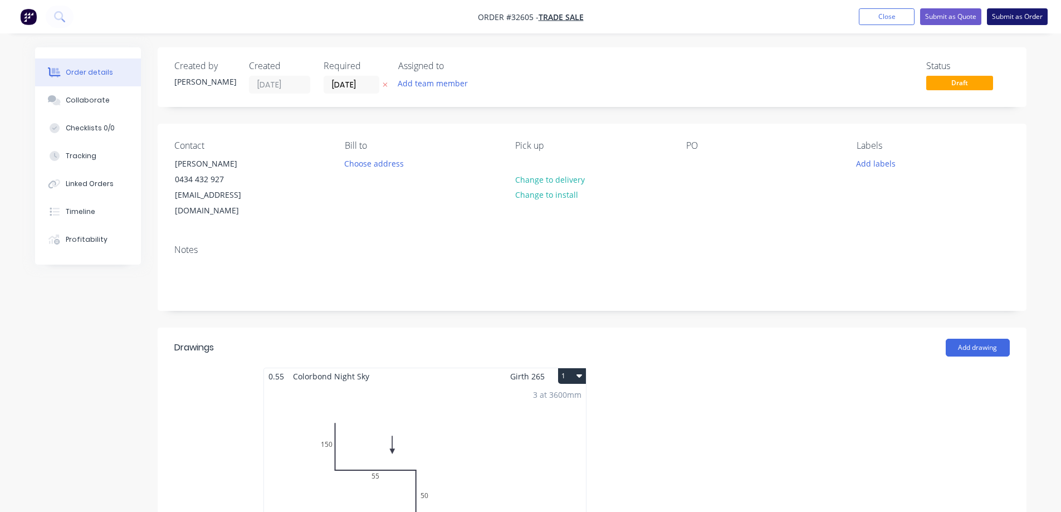
click at [1010, 21] on button "Submit as Order" at bounding box center [1017, 16] width 61 height 17
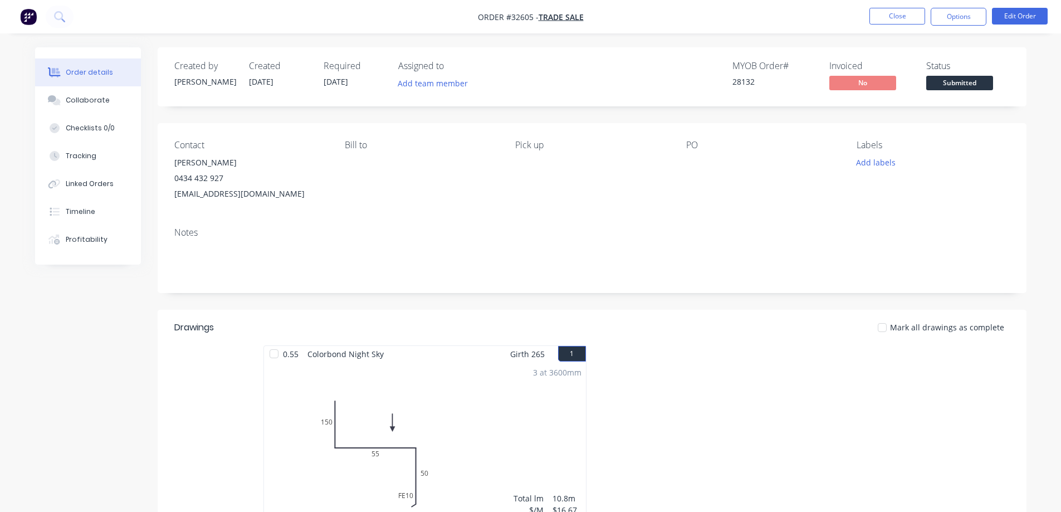
click at [347, 84] on span "[DATE]" at bounding box center [336, 81] width 24 height 11
click at [333, 85] on span "[DATE]" at bounding box center [336, 81] width 24 height 11
click at [1015, 17] on button "Edit Order" at bounding box center [1020, 16] width 56 height 17
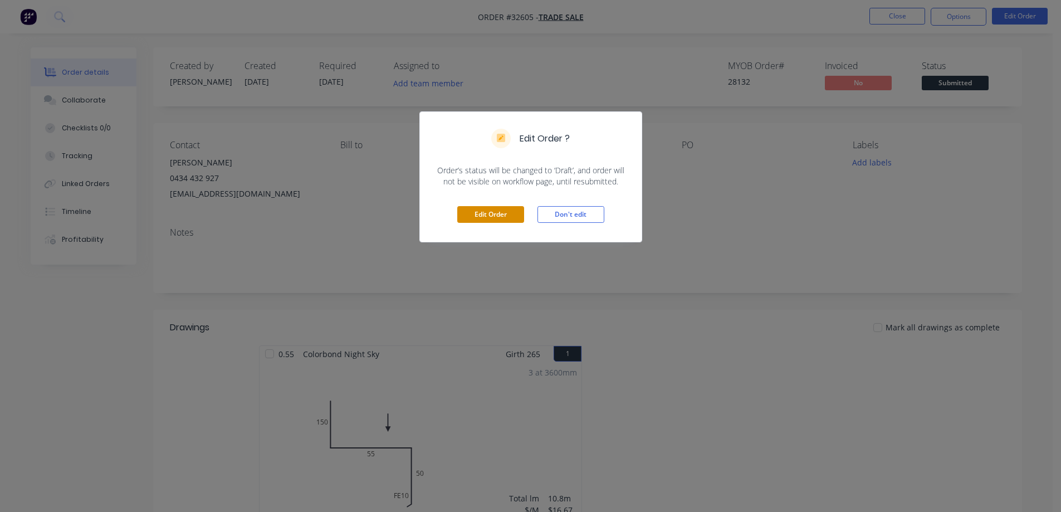
click at [506, 219] on button "Edit Order" at bounding box center [490, 214] width 67 height 17
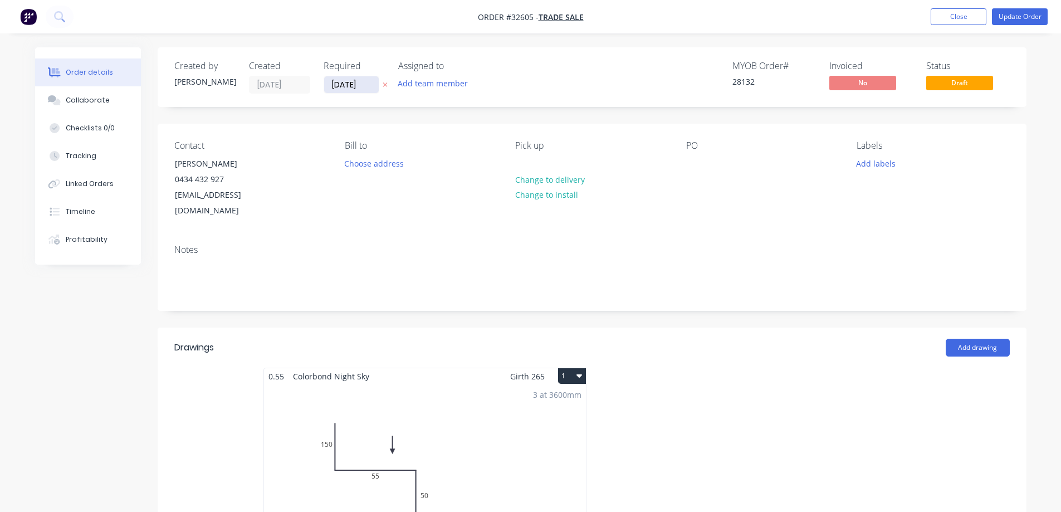
click at [354, 83] on input "[DATE]" at bounding box center [351, 84] width 55 height 17
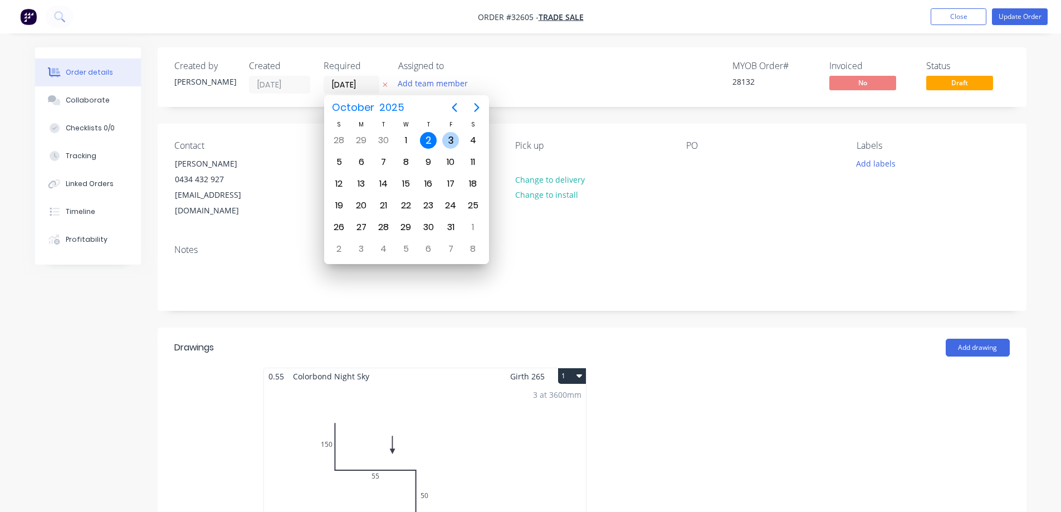
click at [451, 139] on div "3" at bounding box center [450, 140] width 17 height 17
type input "[DATE]"
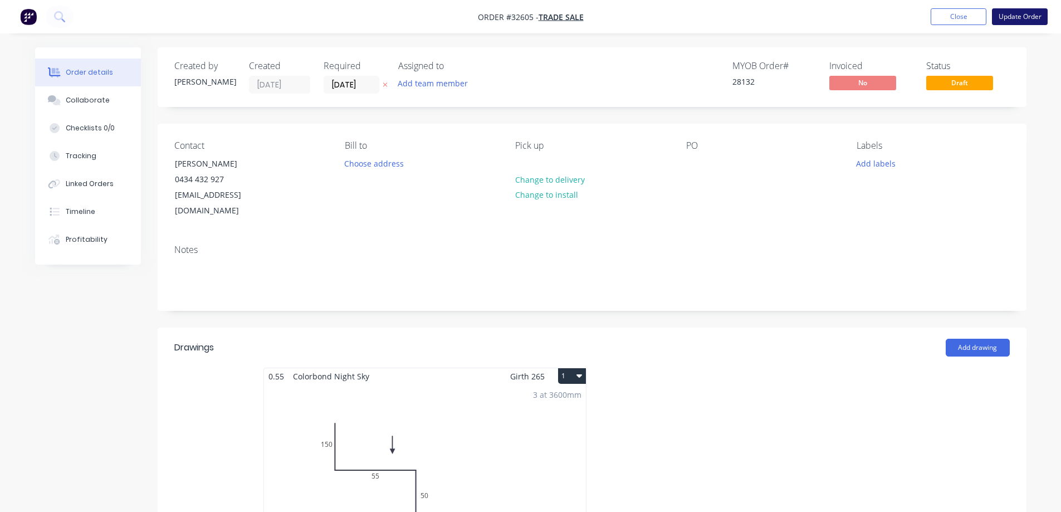
click at [1019, 17] on button "Update Order" at bounding box center [1020, 16] width 56 height 17
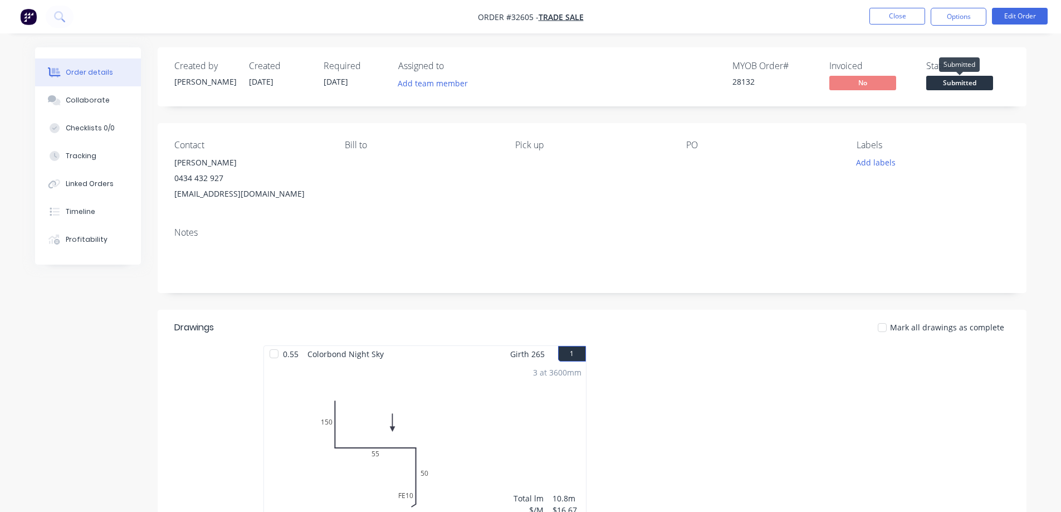
click at [961, 82] on span "Submitted" at bounding box center [959, 83] width 67 height 14
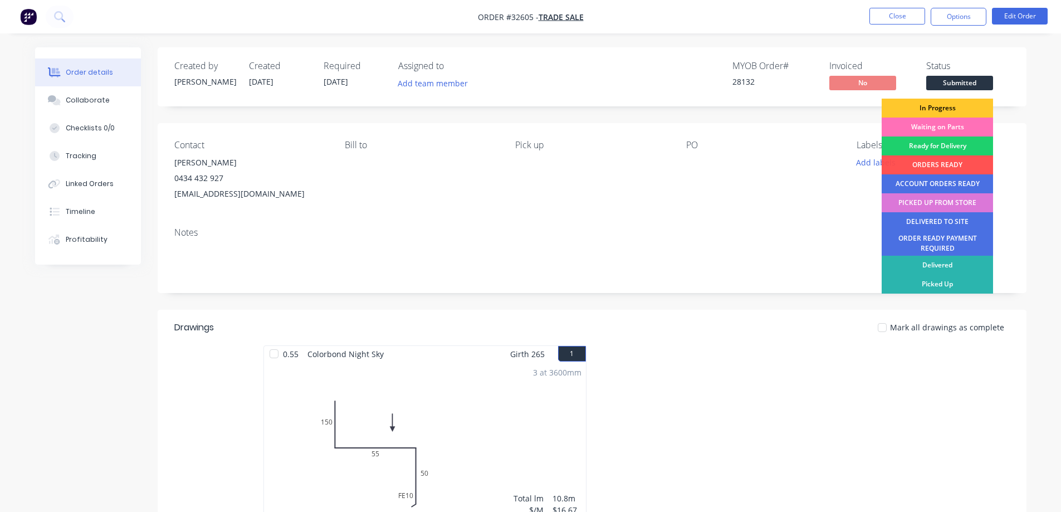
click at [943, 109] on div "In Progress" at bounding box center [936, 108] width 111 height 19
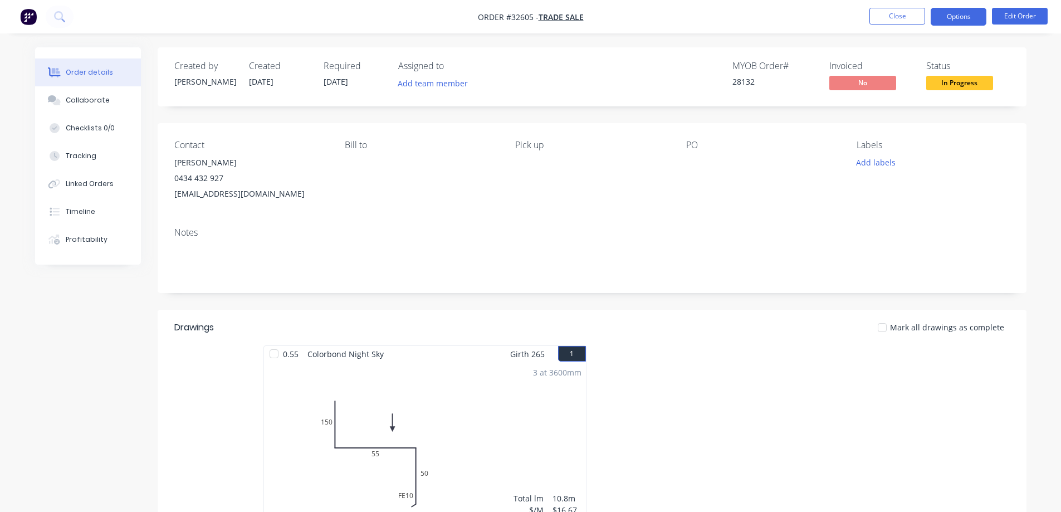
click at [966, 12] on button "Options" at bounding box center [958, 17] width 56 height 18
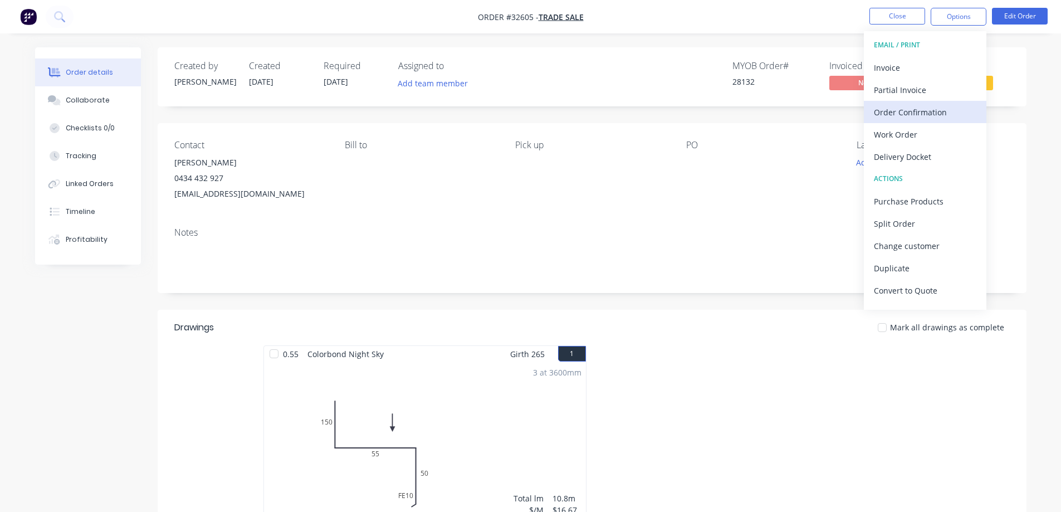
click at [919, 115] on div "Order Confirmation" at bounding box center [925, 112] width 102 height 16
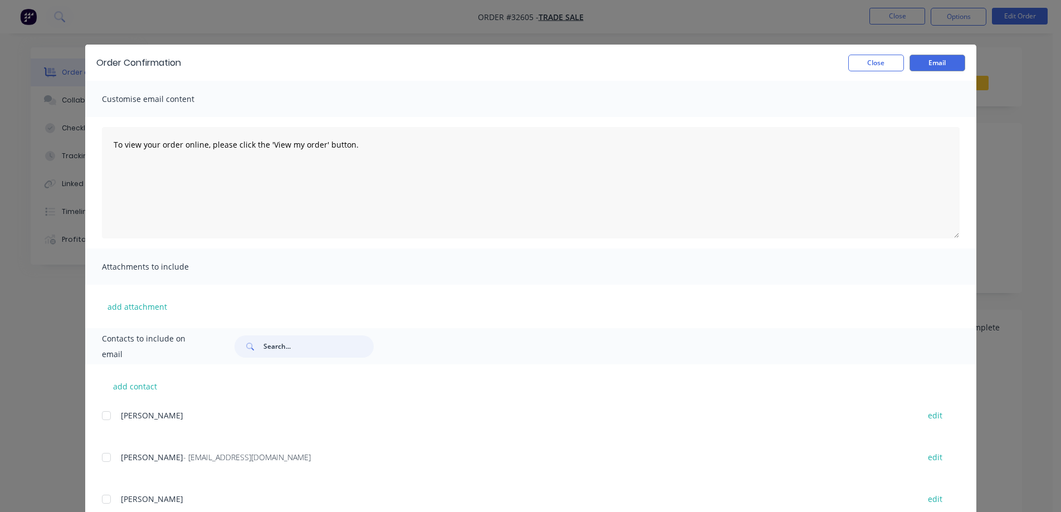
click at [293, 342] on input "text" at bounding box center [318, 346] width 110 height 22
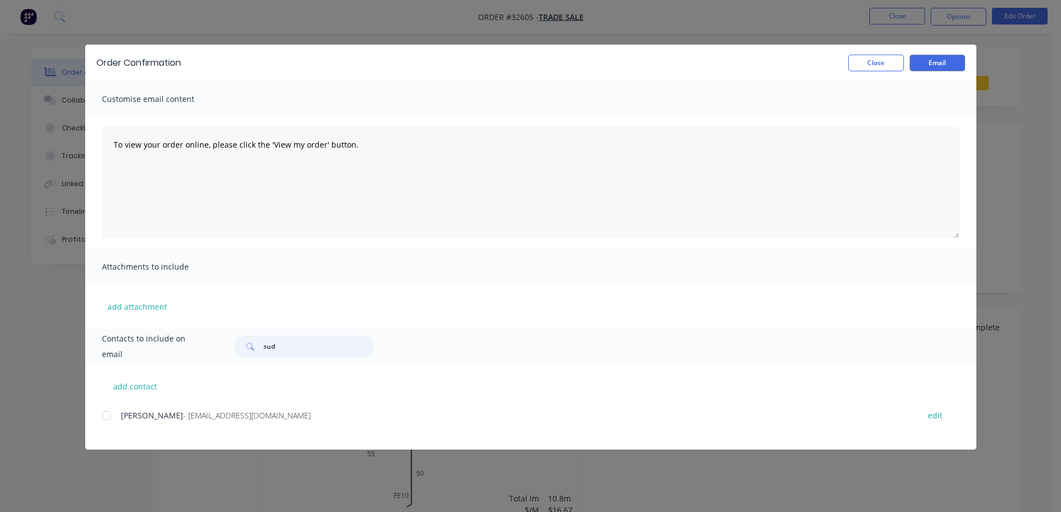
click at [105, 413] on div at bounding box center [106, 415] width 22 height 22
type input "sud"
click at [949, 63] on button "Email" at bounding box center [937, 63] width 56 height 17
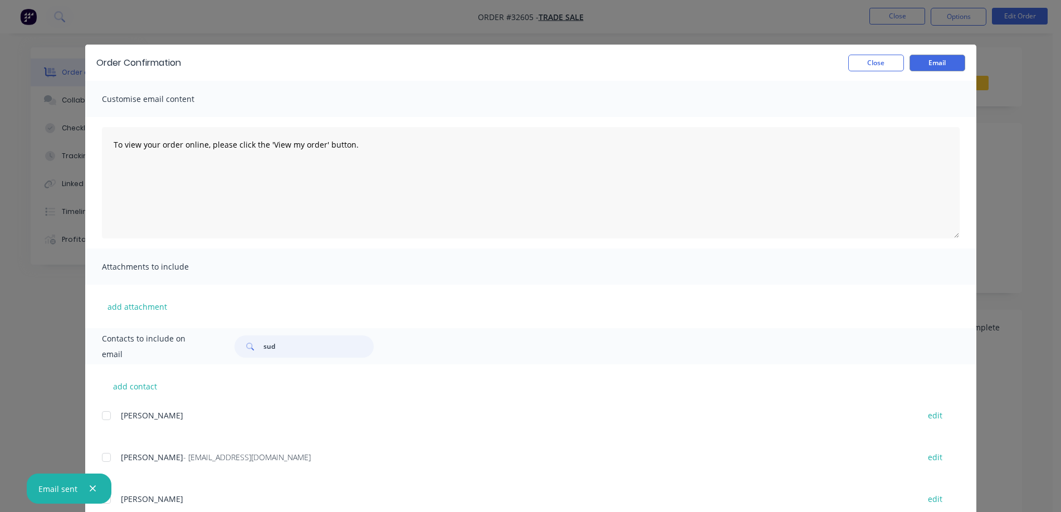
click at [300, 342] on input "sud" at bounding box center [318, 346] width 110 height 22
type input "s"
click at [885, 68] on button "Close" at bounding box center [876, 63] width 56 height 17
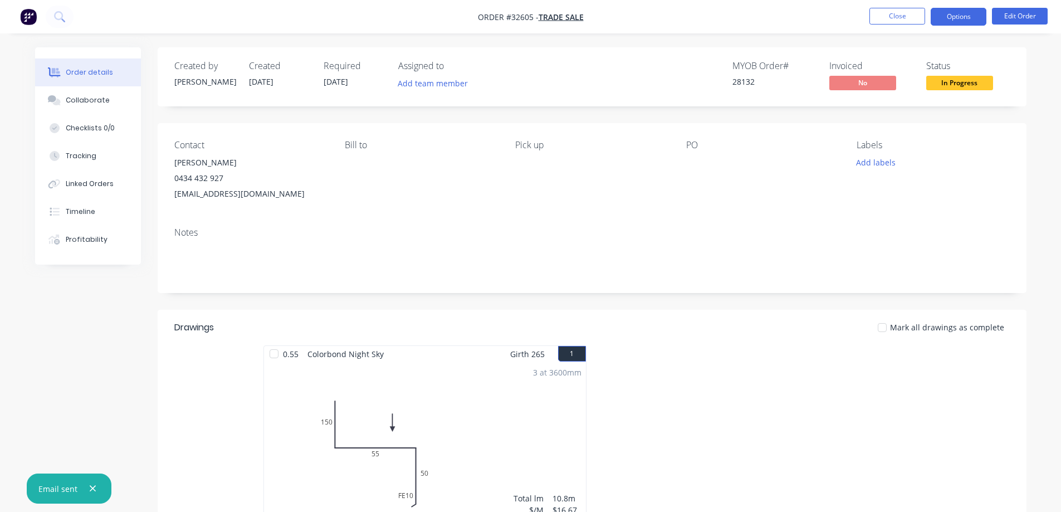
click at [963, 22] on button "Options" at bounding box center [958, 17] width 56 height 18
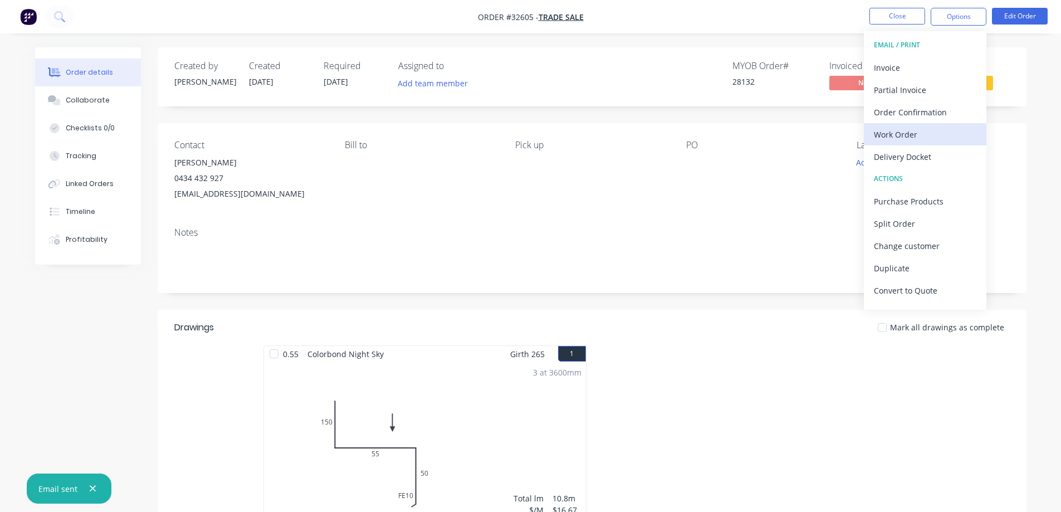
click at [911, 129] on div "Work Order" at bounding box center [925, 134] width 102 height 16
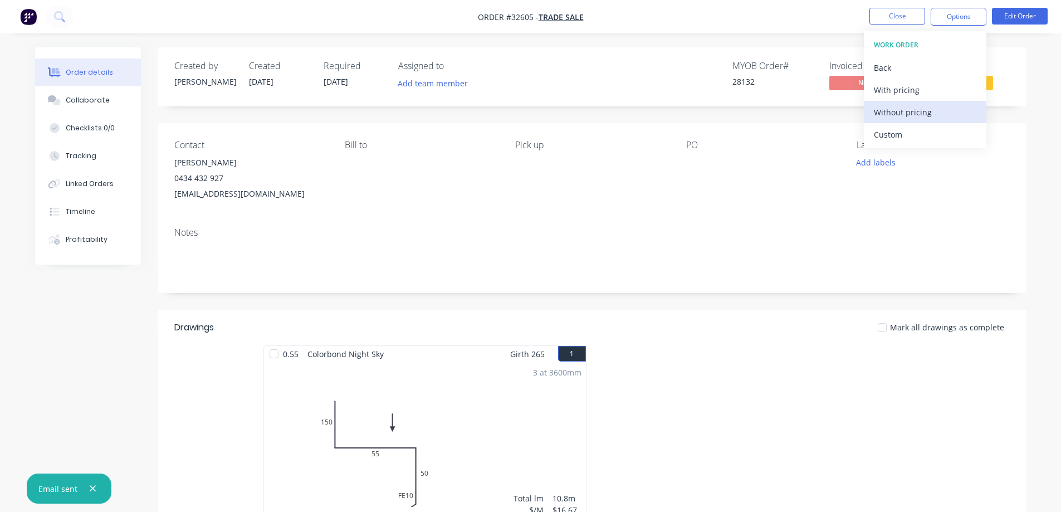
click at [928, 110] on div "Without pricing" at bounding box center [925, 112] width 102 height 16
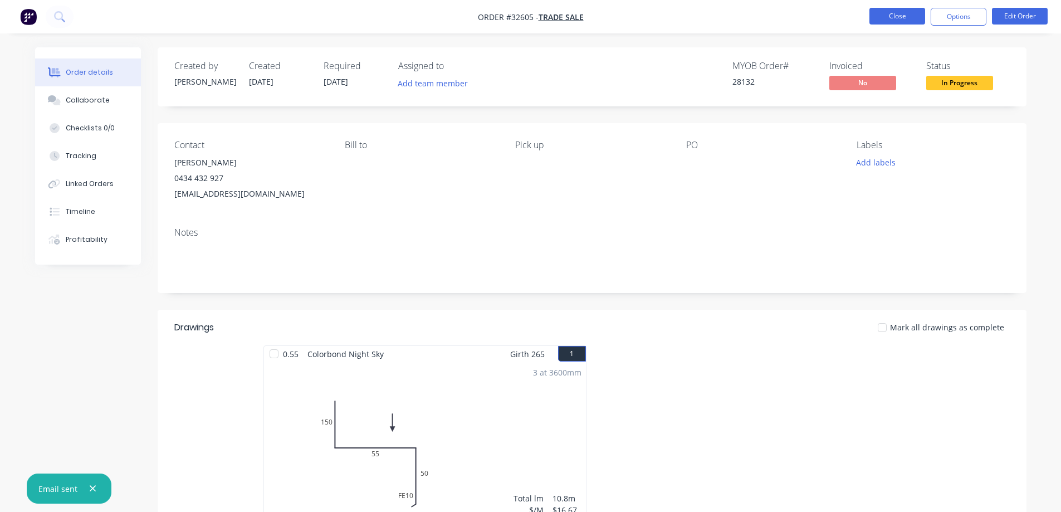
click at [894, 15] on button "Close" at bounding box center [897, 16] width 56 height 17
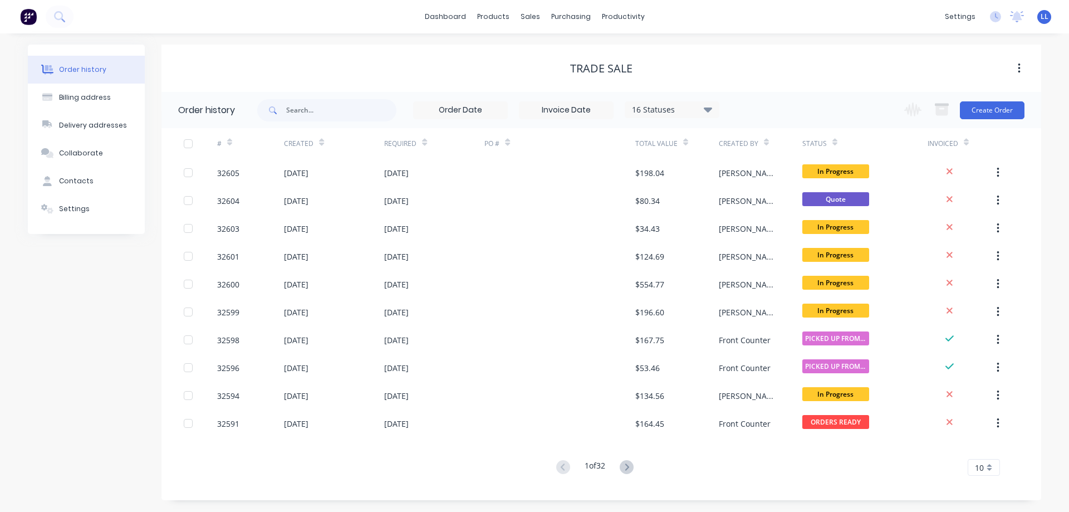
click at [29, 19] on img at bounding box center [28, 16] width 17 height 17
